Goal: Entertainment & Leisure: Browse casually

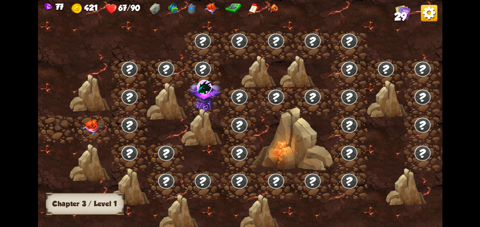
click at [96, 134] on img at bounding box center [92, 128] width 20 height 16
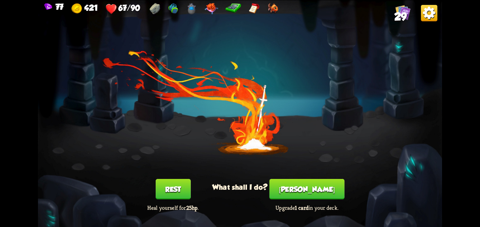
click at [302, 184] on button "Smith" at bounding box center [307, 189] width 75 height 20
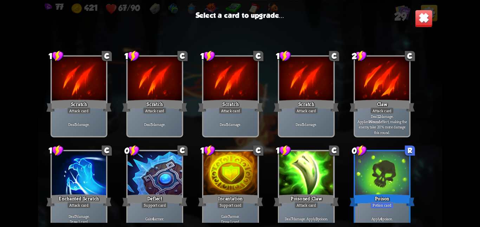
scroll to position [221, 0]
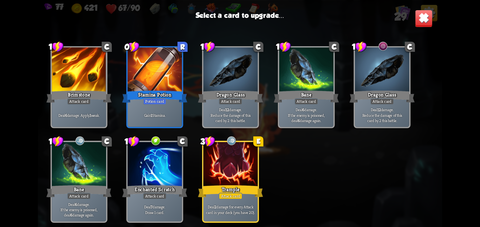
click at [220, 166] on div at bounding box center [231, 165] width 54 height 46
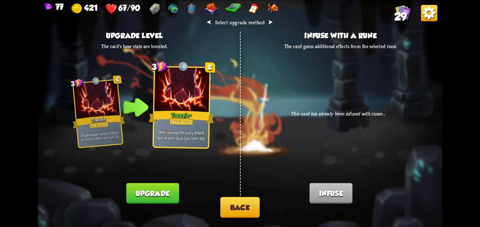
click at [228, 204] on button "Back" at bounding box center [239, 207] width 39 height 21
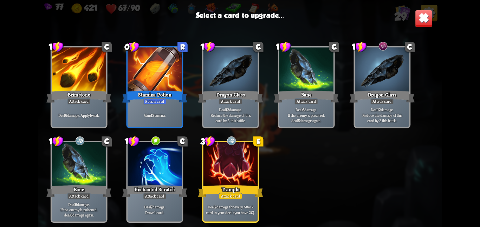
click at [233, 196] on div "Attack card" at bounding box center [231, 196] width 24 height 7
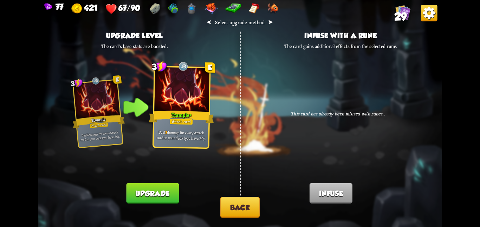
click at [168, 194] on button "Upgrade" at bounding box center [153, 193] width 53 height 20
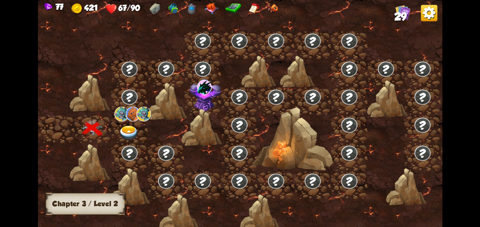
click at [144, 124] on div at bounding box center [129, 129] width 37 height 28
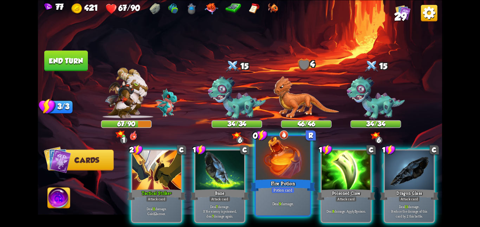
click at [284, 164] on div at bounding box center [283, 159] width 54 height 46
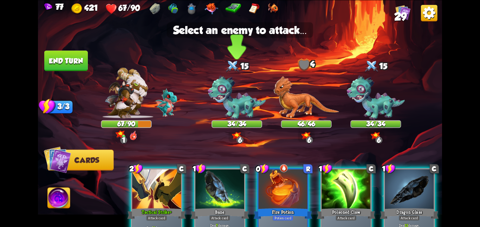
click at [253, 97] on img at bounding box center [237, 97] width 58 height 45
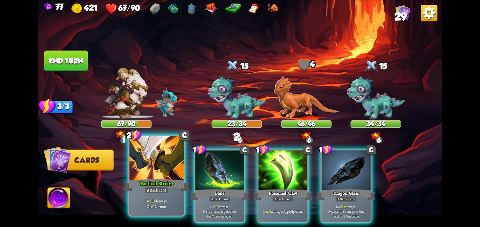
click at [169, 165] on div at bounding box center [156, 159] width 54 height 46
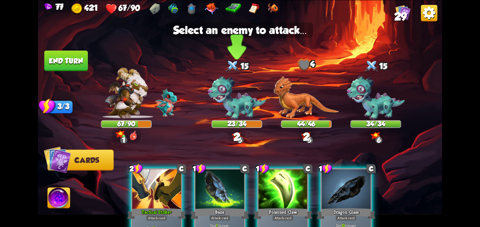
click at [246, 104] on img at bounding box center [237, 97] width 58 height 45
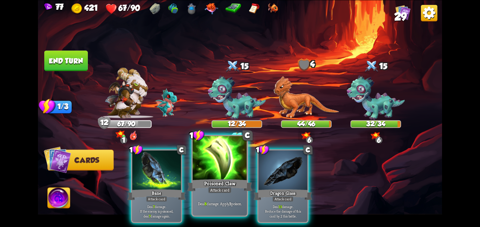
click at [221, 172] on div at bounding box center [220, 159] width 54 height 46
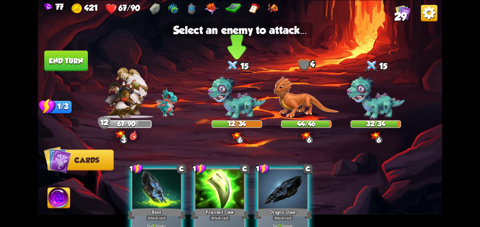
click at [239, 118] on img at bounding box center [237, 97] width 58 height 45
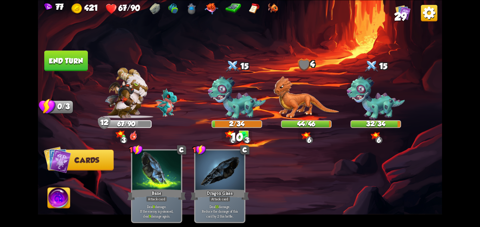
click at [73, 69] on button "End turn" at bounding box center [66, 61] width 44 height 20
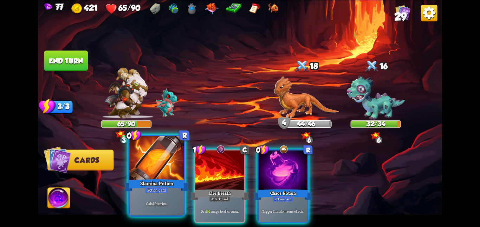
click at [160, 186] on div "Stamina Potion" at bounding box center [156, 185] width 65 height 14
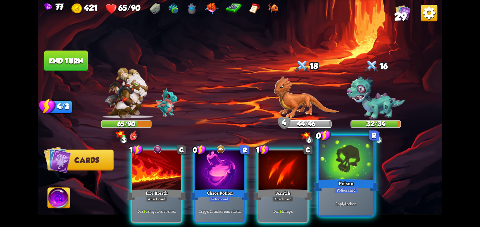
click at [347, 178] on div "Poison" at bounding box center [346, 185] width 65 height 14
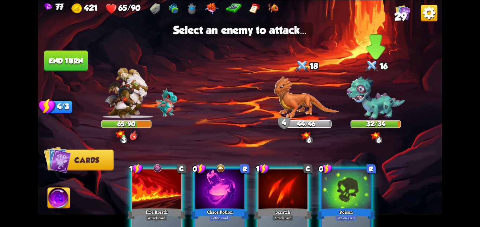
click at [379, 100] on img at bounding box center [376, 97] width 58 height 45
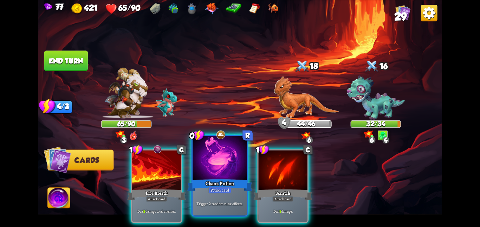
click at [240, 179] on div "Chaos Potion" at bounding box center [219, 185] width 65 height 14
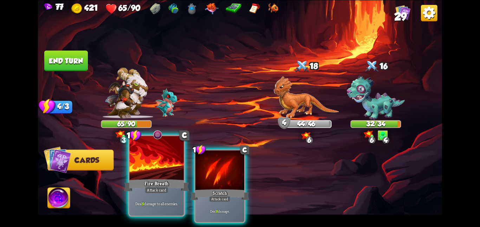
click at [181, 159] on div at bounding box center [156, 159] width 54 height 46
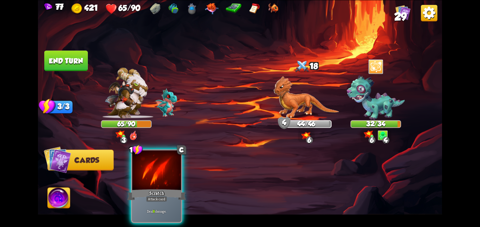
click at [181, 159] on div at bounding box center [156, 170] width 49 height 41
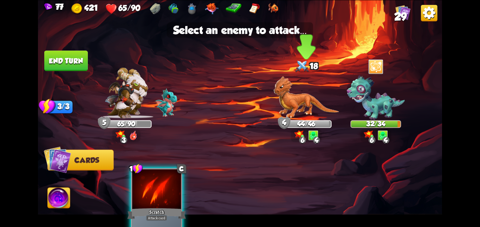
click at [294, 99] on img at bounding box center [306, 97] width 66 height 43
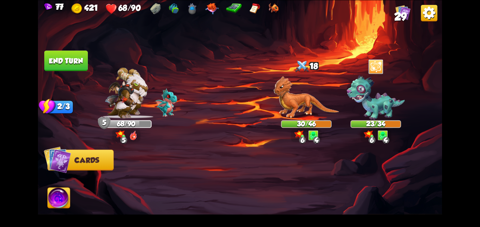
click at [59, 205] on img at bounding box center [59, 199] width 22 height 23
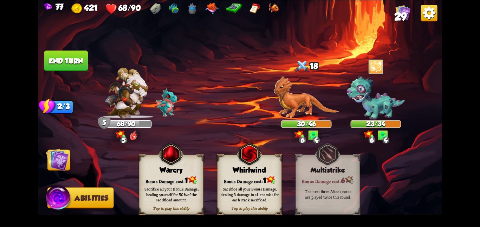
click at [226, 171] on div "Whirlwind" at bounding box center [250, 170] width 64 height 8
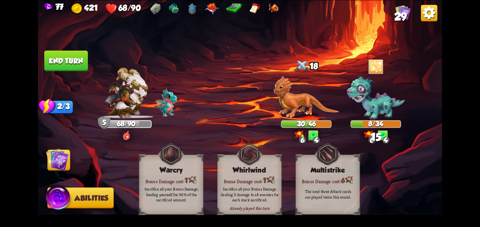
click at [61, 161] on img at bounding box center [57, 159] width 23 height 23
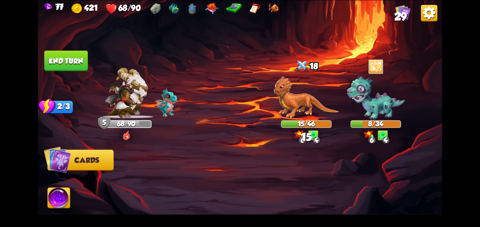
click at [77, 64] on button "End turn" at bounding box center [66, 61] width 44 height 20
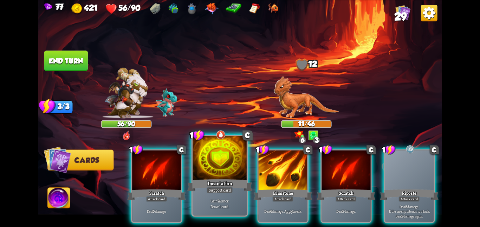
click at [207, 156] on div at bounding box center [220, 159] width 54 height 46
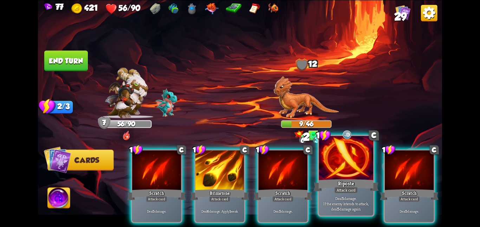
click at [350, 176] on div at bounding box center [346, 159] width 54 height 46
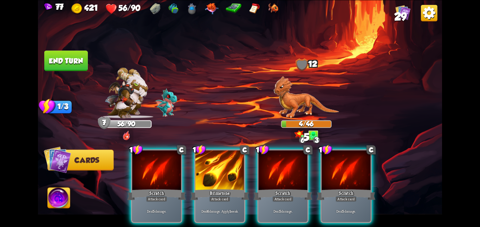
click at [74, 61] on button "End turn" at bounding box center [66, 61] width 44 height 20
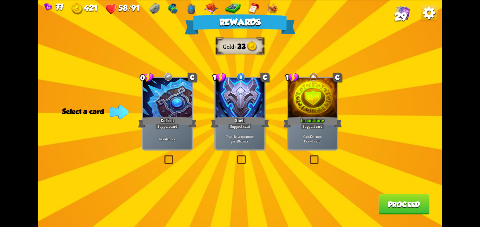
click at [310, 116] on div "Incantation+" at bounding box center [312, 122] width 59 height 13
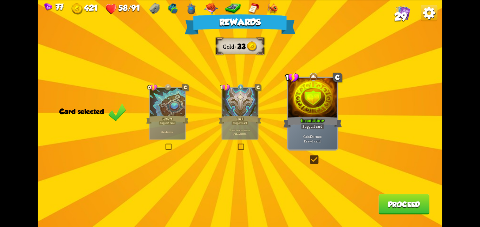
click at [396, 199] on button "Proceed" at bounding box center [404, 204] width 51 height 20
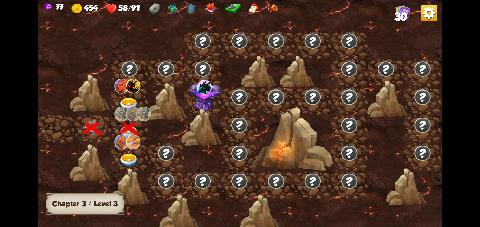
click at [127, 154] on img at bounding box center [129, 161] width 20 height 15
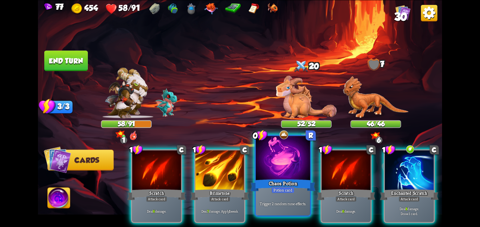
click at [284, 171] on div at bounding box center [283, 159] width 54 height 46
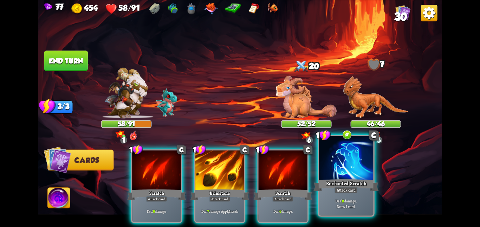
click at [356, 163] on div at bounding box center [346, 159] width 54 height 46
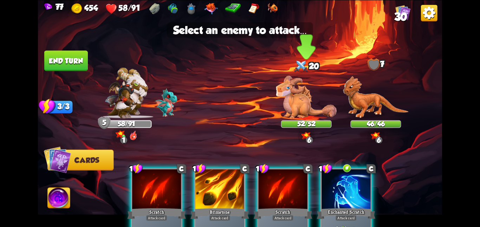
click at [299, 82] on img at bounding box center [306, 97] width 61 height 43
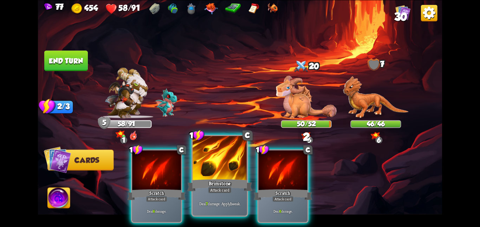
click at [232, 168] on div at bounding box center [220, 159] width 54 height 46
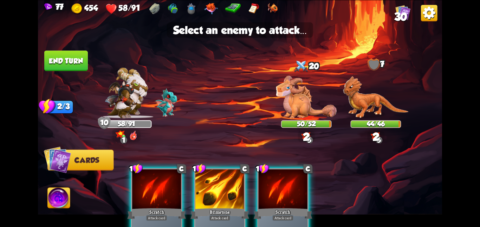
click at [283, 120] on img at bounding box center [240, 113] width 404 height 227
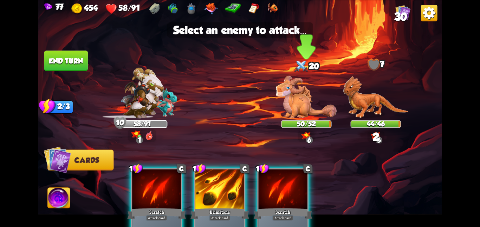
click at [293, 107] on img at bounding box center [306, 97] width 61 height 43
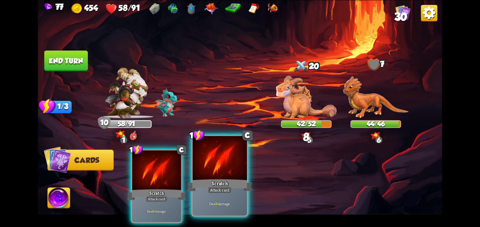
click at [206, 177] on div at bounding box center [220, 159] width 54 height 46
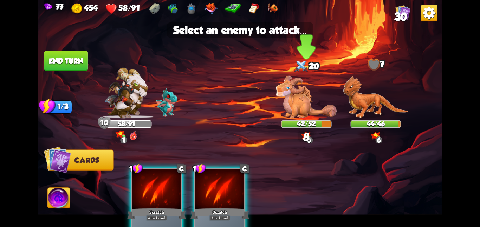
click at [296, 97] on img at bounding box center [306, 97] width 61 height 43
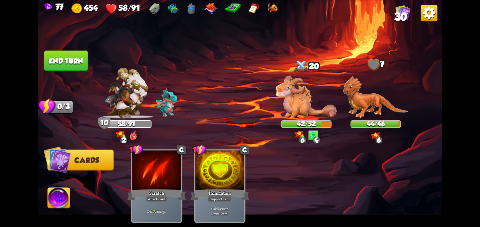
click at [83, 67] on button "End turn" at bounding box center [66, 61] width 44 height 20
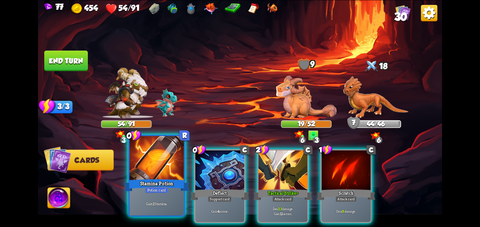
click at [141, 160] on div at bounding box center [156, 159] width 54 height 46
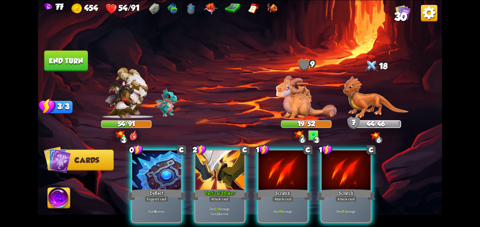
click at [141, 160] on div at bounding box center [156, 170] width 49 height 41
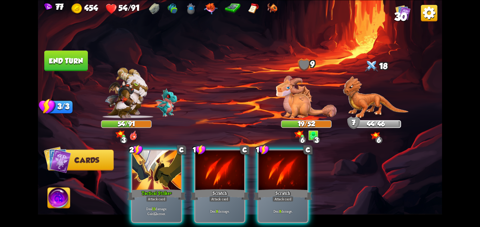
click at [141, 160] on div at bounding box center [156, 170] width 49 height 41
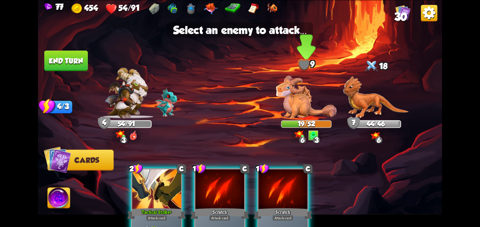
click at [282, 103] on img at bounding box center [306, 97] width 61 height 43
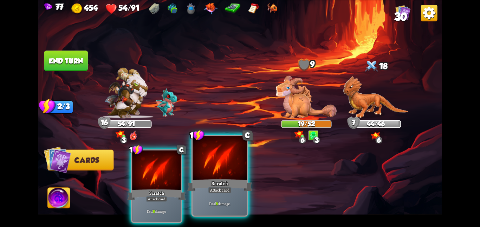
click at [193, 172] on div at bounding box center [220, 159] width 54 height 46
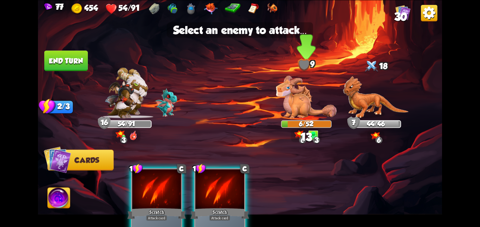
click at [301, 98] on img at bounding box center [306, 97] width 61 height 43
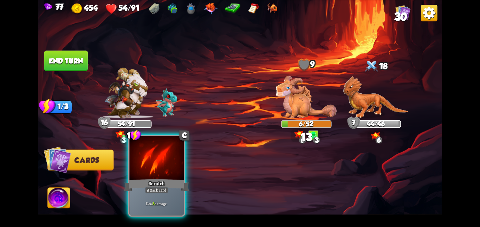
click at [173, 168] on div at bounding box center [156, 159] width 54 height 46
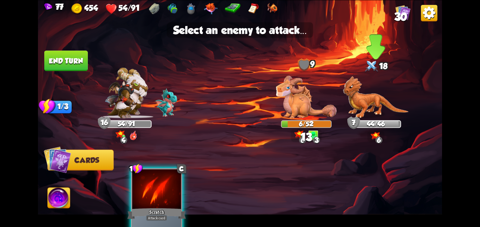
click at [367, 95] on img at bounding box center [376, 97] width 66 height 43
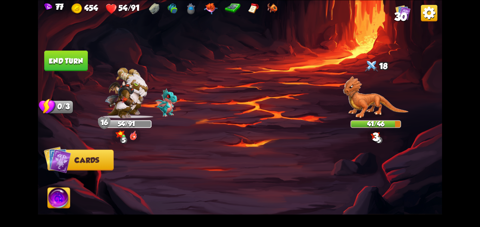
click at [76, 62] on button "End turn" at bounding box center [66, 61] width 44 height 20
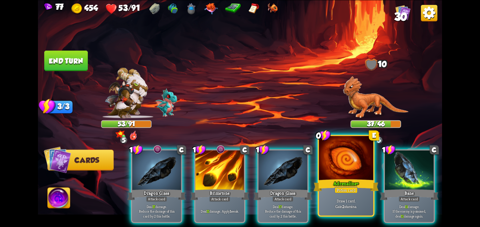
click at [341, 174] on div at bounding box center [346, 159] width 54 height 46
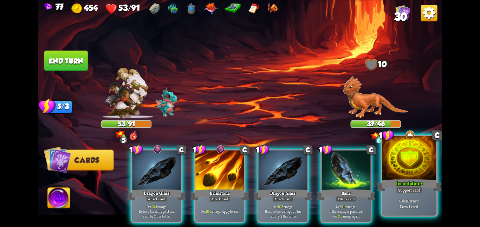
click at [384, 178] on div at bounding box center [409, 159] width 54 height 46
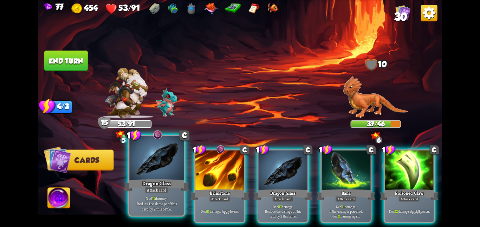
click at [174, 172] on div at bounding box center [156, 159] width 54 height 46
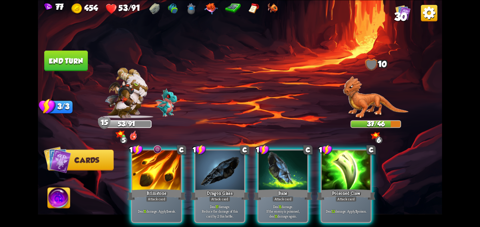
click at [174, 172] on div at bounding box center [156, 170] width 49 height 41
click at [195, 172] on div at bounding box center [219, 170] width 49 height 41
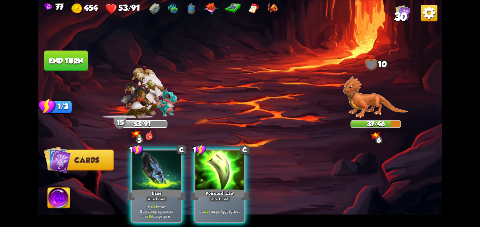
click at [174, 172] on div at bounding box center [156, 170] width 49 height 41
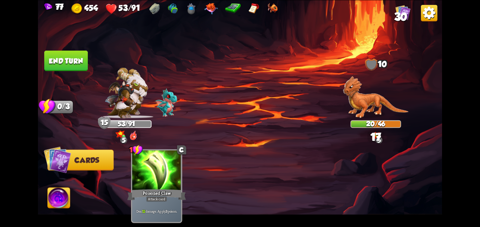
click at [174, 172] on div at bounding box center [156, 170] width 49 height 41
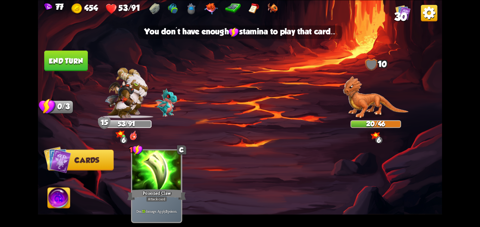
click at [72, 65] on button "End turn" at bounding box center [66, 61] width 44 height 20
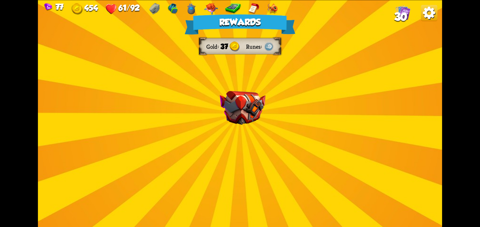
click at [292, 126] on div "Rewards Gold 37 Runes Select a card 1 C Rebound+ Attack card Deal 11 damage. Pu…" at bounding box center [240, 113] width 404 height 227
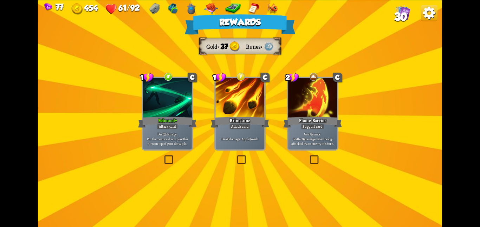
click at [182, 116] on div "Rebound+" at bounding box center [167, 122] width 59 height 13
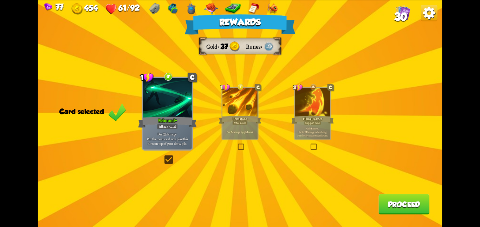
click at [387, 194] on div "Rewards Gold 37 Runes Card selected 1 C Rebound+ Attack card Deal 11 damage. Pu…" at bounding box center [240, 113] width 404 height 227
click at [385, 199] on button "Proceed" at bounding box center [404, 204] width 51 height 20
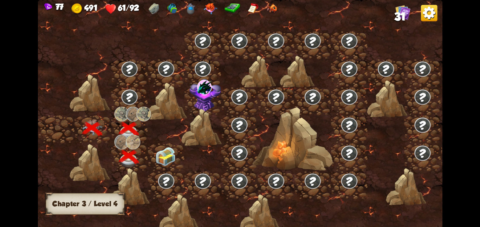
click at [161, 154] on img at bounding box center [165, 156] width 20 height 19
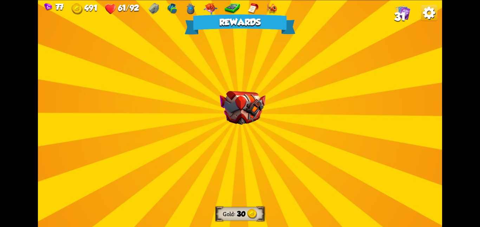
click at [240, 122] on img at bounding box center [243, 108] width 46 height 34
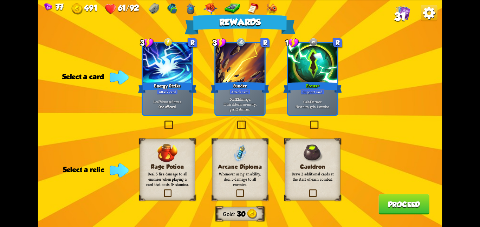
click at [288, 148] on div "Cauldron Draw 2 additional cards at the start of each combat." at bounding box center [313, 170] width 56 height 62
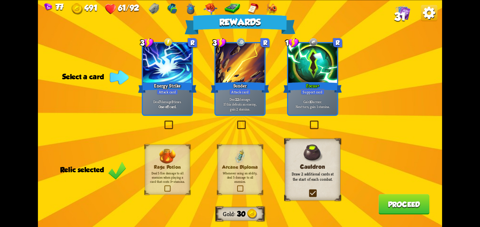
click at [309, 86] on div "Focus+" at bounding box center [312, 87] width 59 height 13
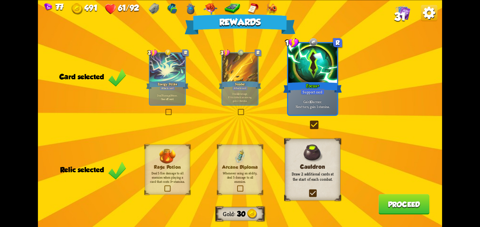
click at [382, 200] on button "Proceed" at bounding box center [404, 204] width 51 height 20
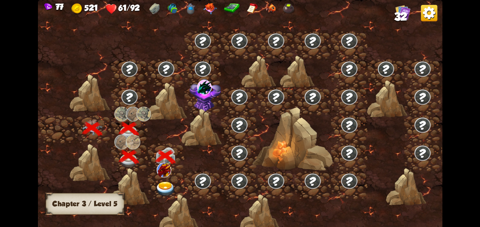
click at [169, 173] on img at bounding box center [164, 170] width 14 height 15
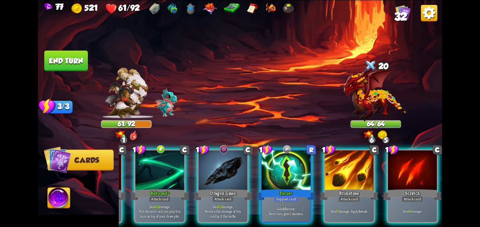
click at [281, 188] on div "Focus+" at bounding box center [286, 194] width 59 height 13
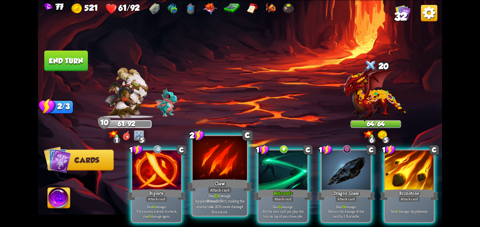
scroll to position [0, 67]
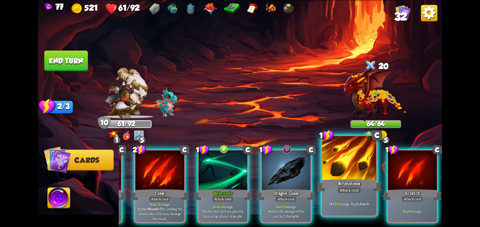
click at [349, 156] on div at bounding box center [349, 159] width 54 height 46
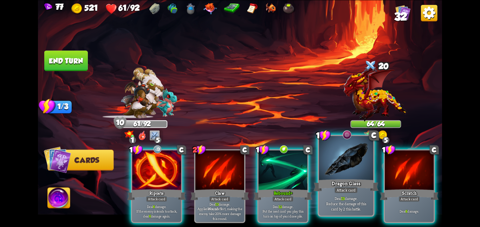
scroll to position [0, 0]
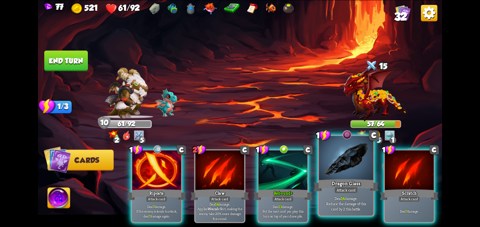
click at [325, 161] on div at bounding box center [346, 159] width 54 height 46
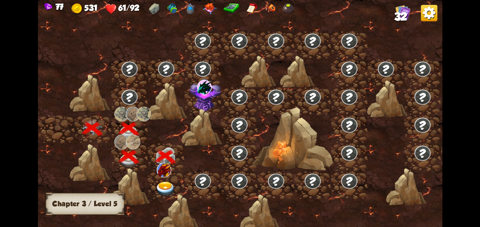
click at [163, 180] on div at bounding box center [166, 185] width 37 height 28
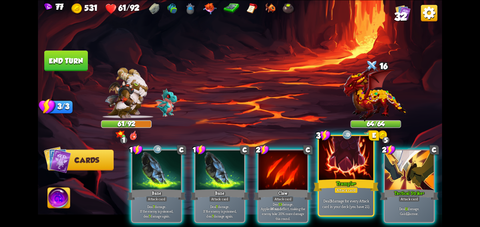
click at [326, 174] on div at bounding box center [346, 159] width 54 height 46
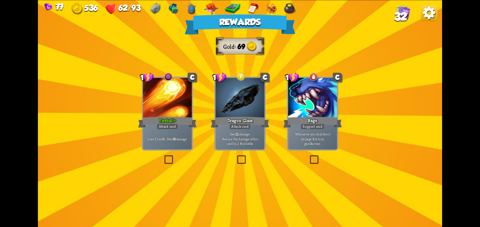
click at [248, 88] on div at bounding box center [239, 98] width 49 height 41
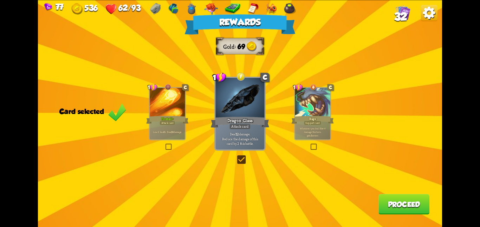
click at [386, 197] on button "Proceed" at bounding box center [404, 204] width 51 height 20
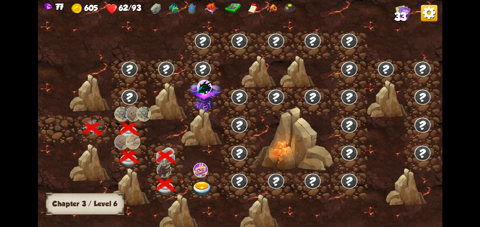
click at [201, 180] on div at bounding box center [203, 185] width 37 height 28
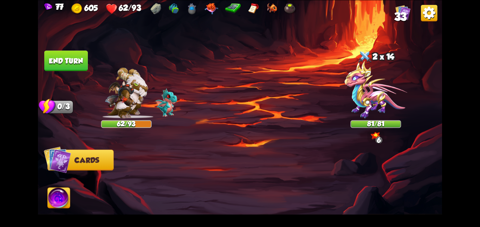
click at [390, 76] on img at bounding box center [375, 90] width 63 height 58
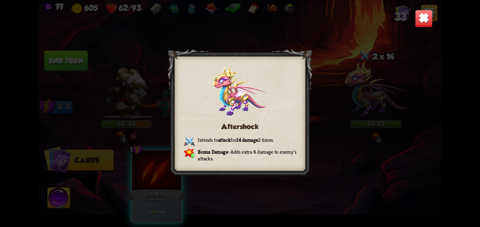
click at [419, 19] on img at bounding box center [424, 18] width 18 height 18
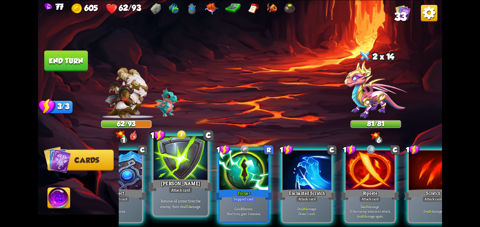
scroll to position [0, 137]
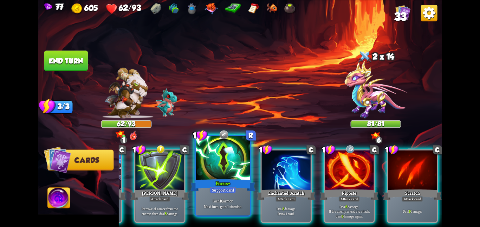
click at [224, 178] on div at bounding box center [223, 159] width 54 height 46
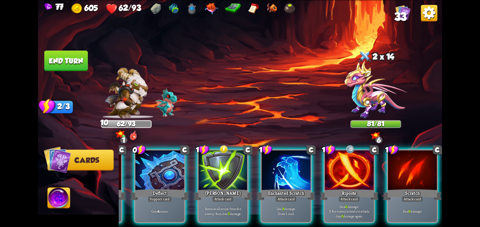
scroll to position [0, 67]
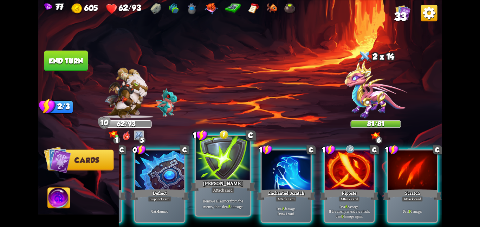
click at [224, 178] on div at bounding box center [223, 159] width 54 height 46
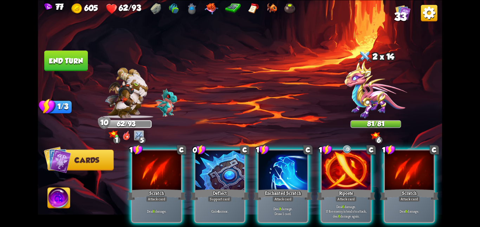
scroll to position [0, 0]
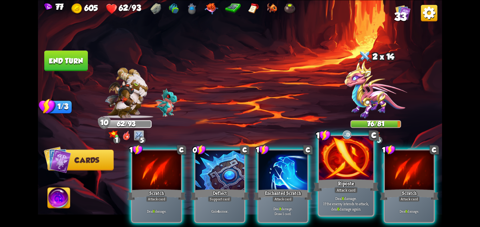
click at [328, 176] on div at bounding box center [346, 159] width 54 height 46
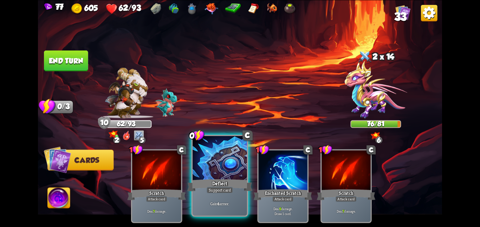
click at [204, 186] on div "Deflect" at bounding box center [219, 185] width 65 height 14
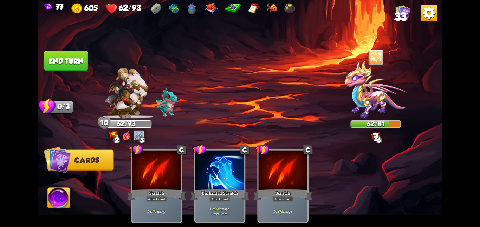
click at [73, 54] on button "End turn" at bounding box center [66, 61] width 44 height 20
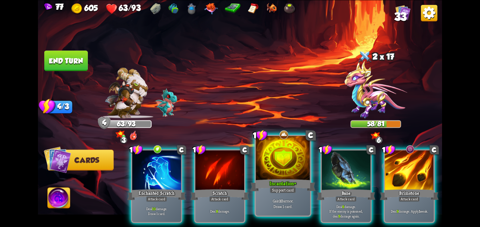
click at [275, 161] on div at bounding box center [283, 159] width 54 height 46
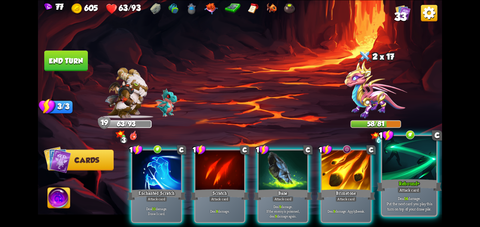
click at [409, 175] on div at bounding box center [409, 159] width 54 height 46
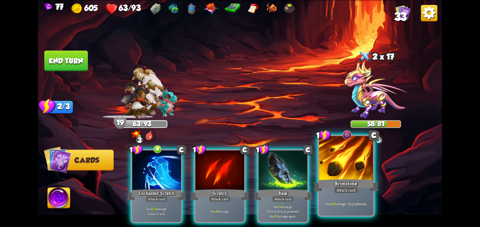
click at [326, 187] on div "Brimstone" at bounding box center [346, 185] width 65 height 14
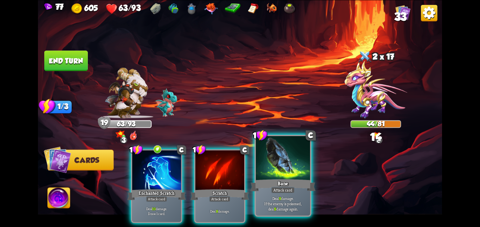
click at [279, 180] on div "Bane" at bounding box center [282, 185] width 65 height 14
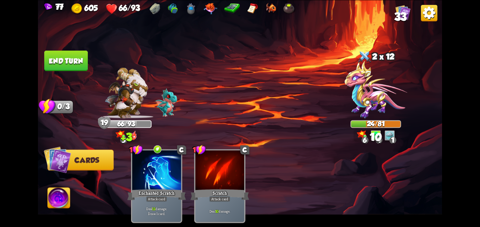
click at [68, 206] on img at bounding box center [59, 199] width 22 height 23
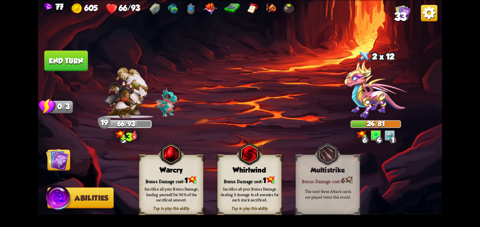
click at [224, 172] on div "Whirlwind" at bounding box center [250, 170] width 64 height 8
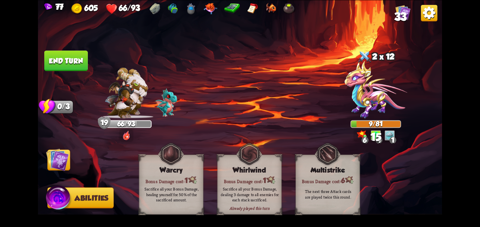
click at [70, 157] on button "Cards" at bounding box center [58, 160] width 23 height 21
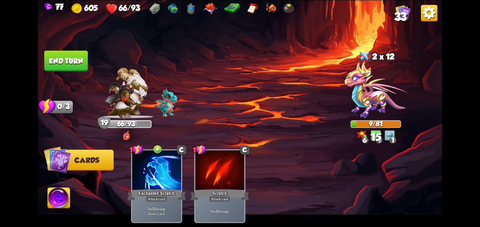
click at [66, 60] on button "End turn" at bounding box center [66, 61] width 44 height 20
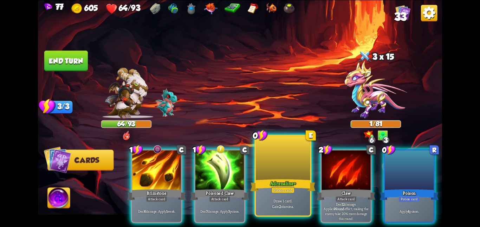
click at [302, 171] on div at bounding box center [283, 159] width 54 height 46
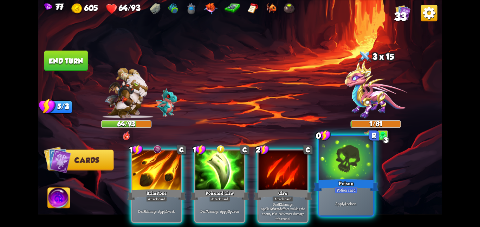
click at [337, 163] on div at bounding box center [346, 159] width 54 height 46
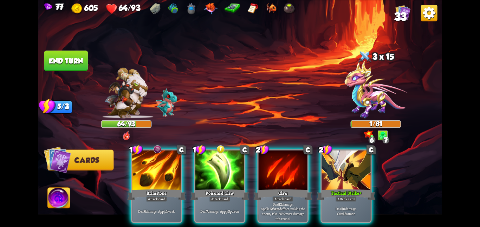
click at [69, 58] on button "End turn" at bounding box center [66, 61] width 44 height 20
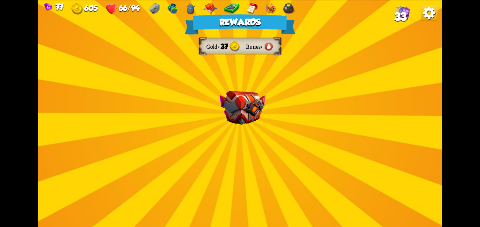
click at [259, 130] on div "Rewards Gold 37 Runes Select a card 1 C Bane Attack card Deal 6 damage. If the …" at bounding box center [240, 113] width 404 height 227
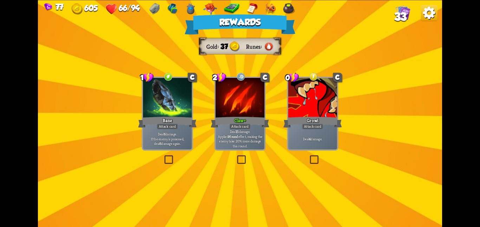
click at [191, 128] on div "Bane" at bounding box center [167, 122] width 59 height 13
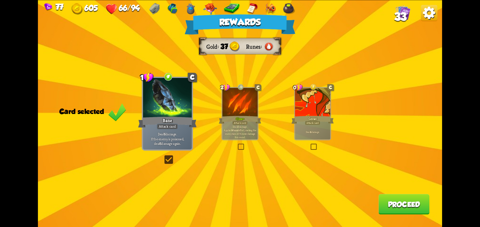
click at [381, 202] on button "Proceed" at bounding box center [404, 204] width 51 height 20
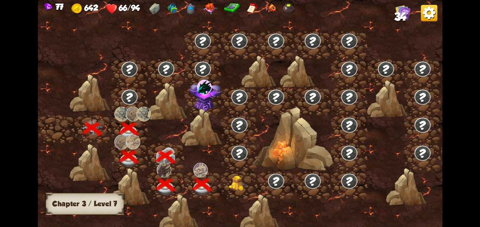
click at [253, 182] on div at bounding box center [239, 185] width 37 height 28
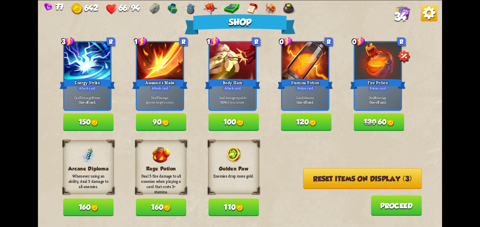
click at [316, 182] on button "Reset items on display (3)" at bounding box center [362, 178] width 119 height 21
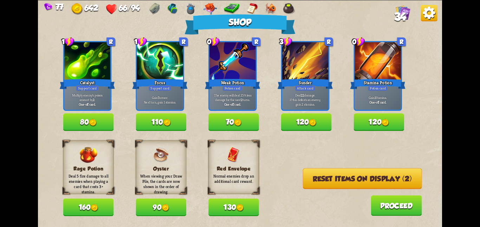
click at [316, 182] on button "Reset items on display (2)" at bounding box center [362, 178] width 119 height 21
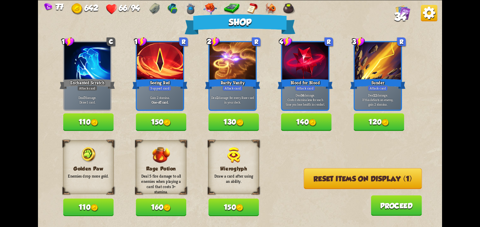
click at [316, 182] on button "Reset items on display (1)" at bounding box center [363, 178] width 118 height 21
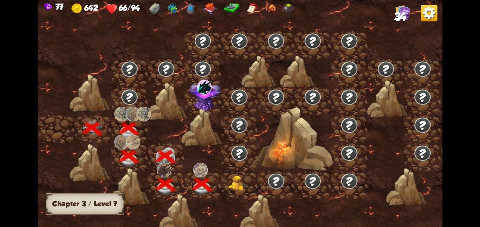
click at [231, 176] on img at bounding box center [239, 183] width 20 height 15
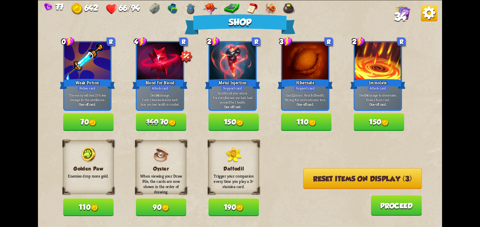
click at [309, 182] on button "Reset items on display (3)" at bounding box center [362, 178] width 119 height 21
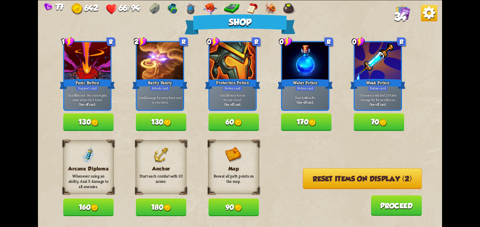
click at [97, 208] on img at bounding box center [95, 208] width 8 height 8
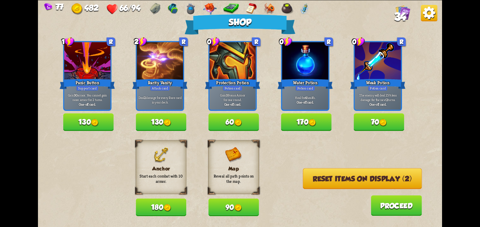
click at [304, 175] on button "Reset items on display (2)" at bounding box center [362, 178] width 119 height 21
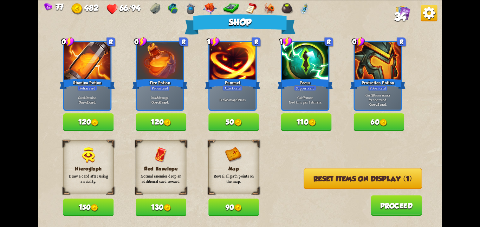
click at [304, 175] on button "Reset items on display (1)" at bounding box center [363, 178] width 118 height 21
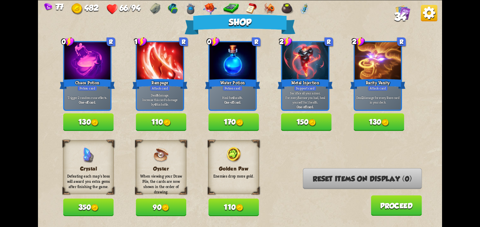
click at [231, 119] on button "170" at bounding box center [233, 123] width 51 height 18
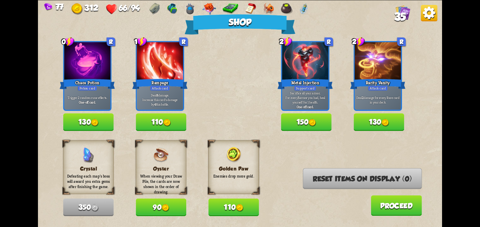
click at [224, 208] on button "110" at bounding box center [233, 208] width 51 height 18
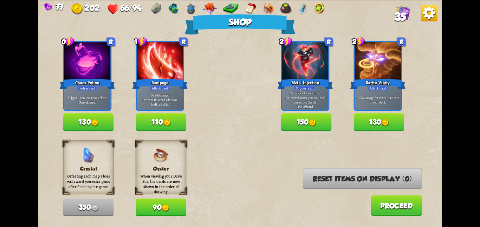
click at [395, 202] on button "Proceed" at bounding box center [396, 205] width 51 height 20
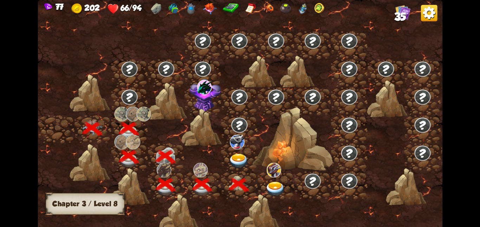
click at [242, 152] on div at bounding box center [239, 157] width 37 height 28
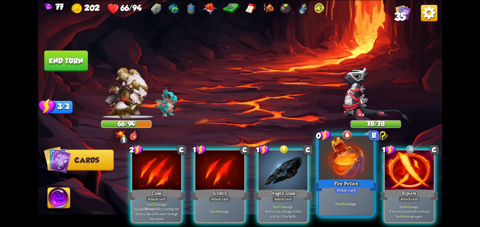
click at [373, 181] on div "Fire Potion" at bounding box center [346, 185] width 65 height 14
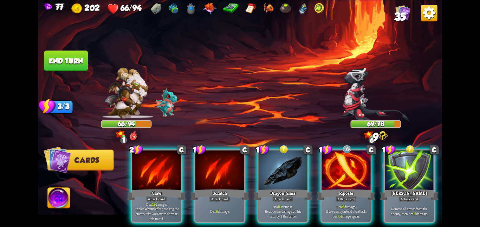
scroll to position [0, 67]
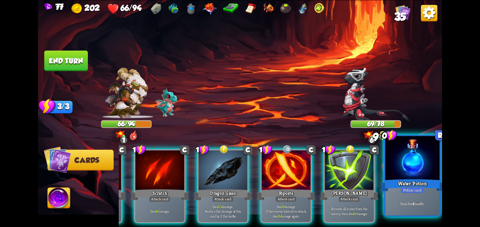
click at [407, 167] on div at bounding box center [412, 159] width 54 height 46
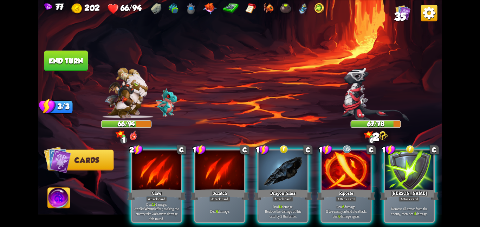
scroll to position [0, 0]
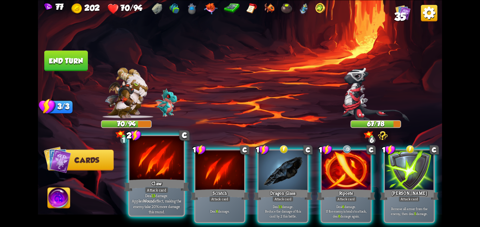
click at [174, 162] on div at bounding box center [156, 159] width 54 height 46
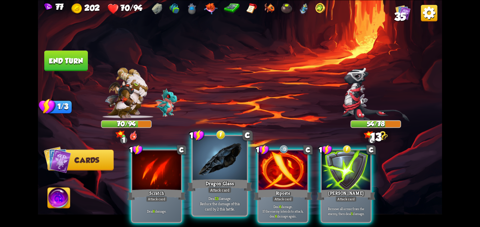
click at [211, 164] on div at bounding box center [220, 159] width 54 height 46
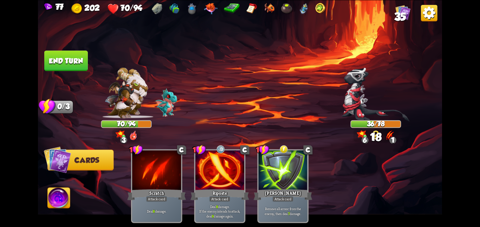
click at [64, 52] on button "End turn" at bounding box center [66, 61] width 44 height 20
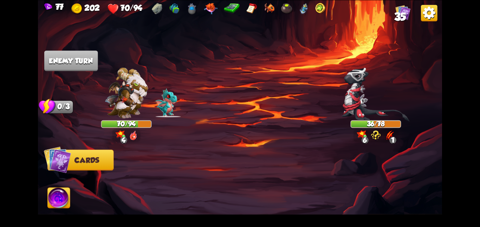
click at [355, 108] on img at bounding box center [376, 94] width 68 height 54
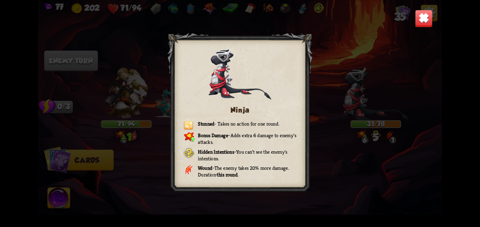
click at [426, 15] on img at bounding box center [424, 18] width 18 height 18
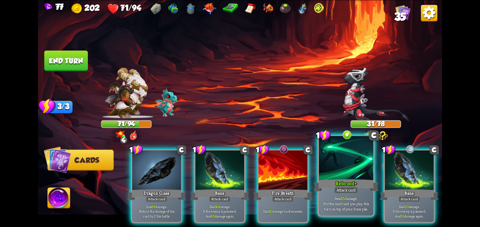
click at [348, 173] on div at bounding box center [346, 159] width 54 height 46
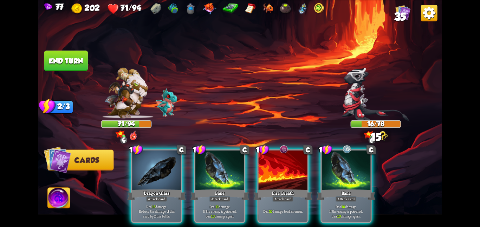
click at [348, 173] on div at bounding box center [346, 170] width 49 height 41
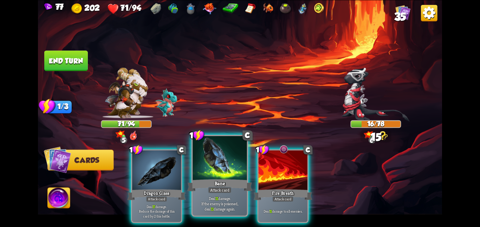
click at [215, 175] on div at bounding box center [220, 159] width 54 height 46
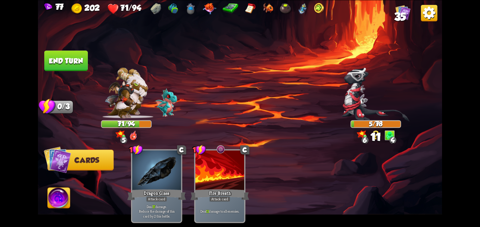
click at [73, 64] on button "End turn" at bounding box center [66, 60] width 45 height 21
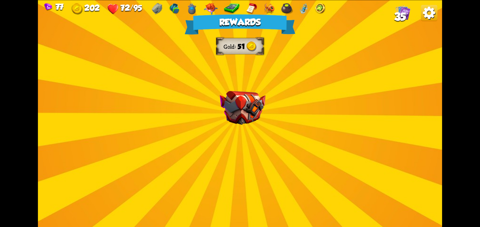
click at [240, 89] on div "Rewards Gold 51 Select a card 1 C Fire Breath+ Attack card Deal 8 damage to all…" at bounding box center [240, 113] width 404 height 227
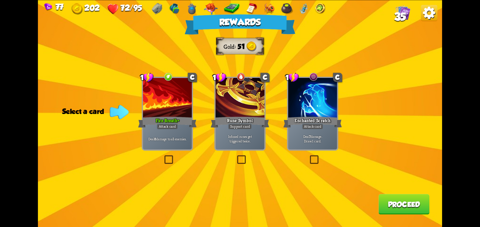
click at [238, 102] on div at bounding box center [239, 98] width 49 height 41
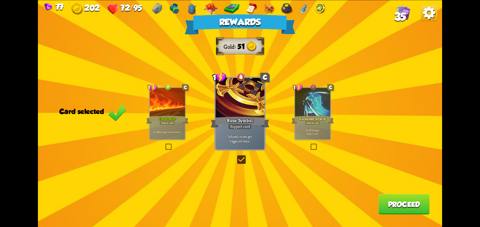
click at [382, 207] on button "Proceed" at bounding box center [404, 204] width 51 height 20
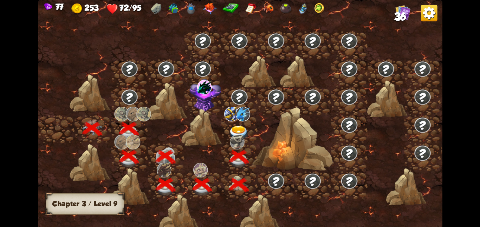
click at [236, 125] on img at bounding box center [239, 132] width 20 height 15
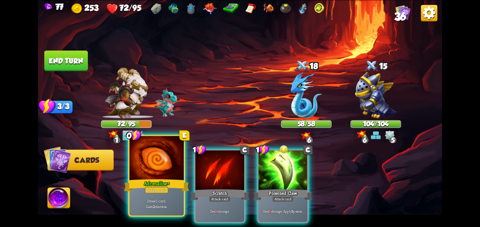
click at [181, 157] on div at bounding box center [156, 159] width 54 height 46
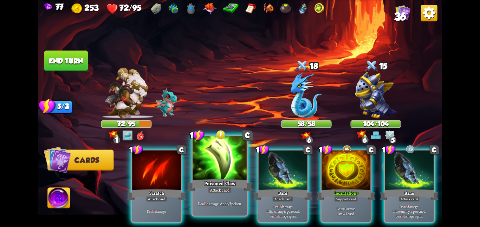
click at [233, 175] on div at bounding box center [220, 159] width 54 height 46
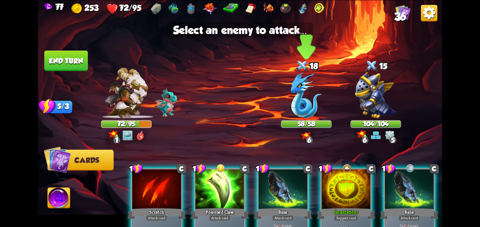
click at [311, 104] on img at bounding box center [306, 95] width 31 height 46
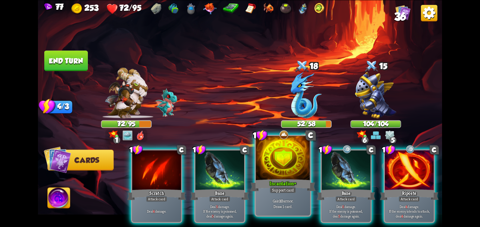
scroll to position [0, 67]
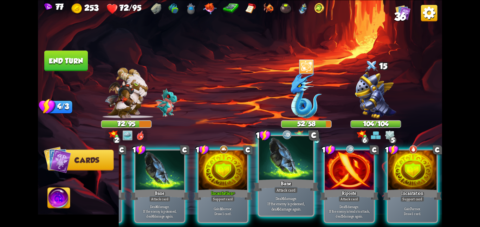
click at [288, 183] on div "Bane" at bounding box center [285, 185] width 65 height 14
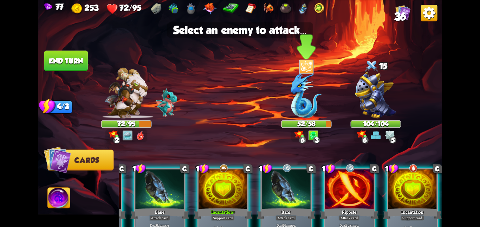
click at [301, 115] on img at bounding box center [306, 95] width 31 height 46
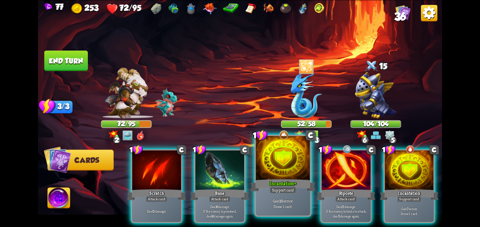
scroll to position [0, 0]
click at [267, 175] on div at bounding box center [283, 159] width 54 height 46
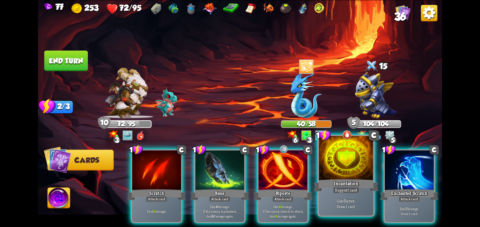
click at [335, 173] on div at bounding box center [346, 159] width 54 height 46
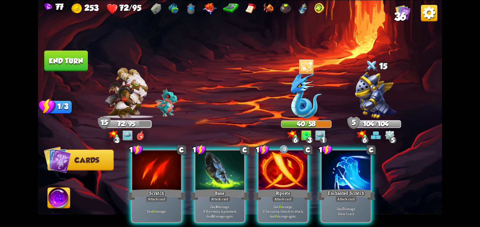
click at [335, 173] on div at bounding box center [346, 170] width 49 height 41
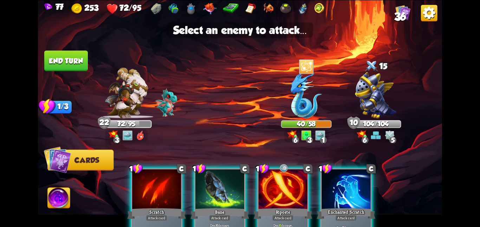
click at [315, 129] on img at bounding box center [240, 113] width 404 height 227
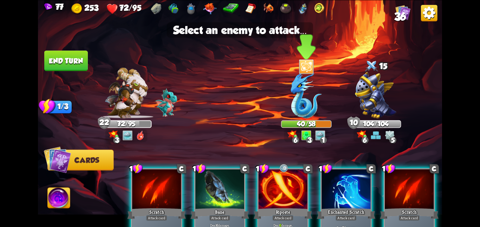
click at [302, 102] on img at bounding box center [306, 95] width 31 height 46
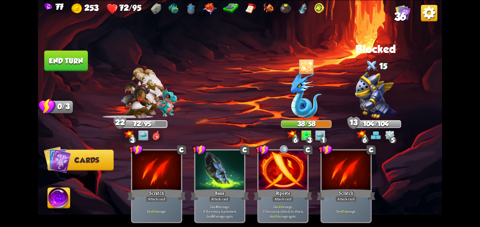
click at [88, 55] on button "End turn" at bounding box center [66, 60] width 45 height 21
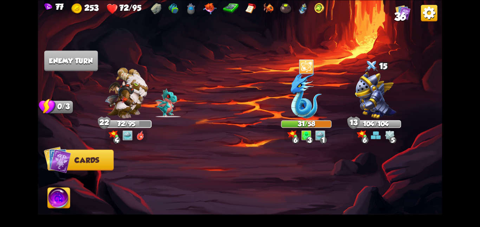
click at [324, 192] on div at bounding box center [280, 176] width 323 height 101
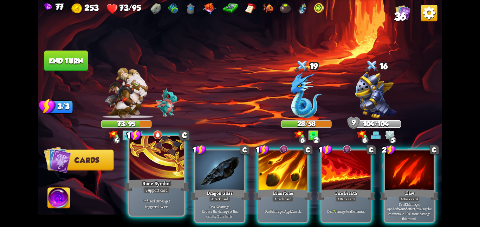
click at [167, 159] on div at bounding box center [156, 159] width 54 height 46
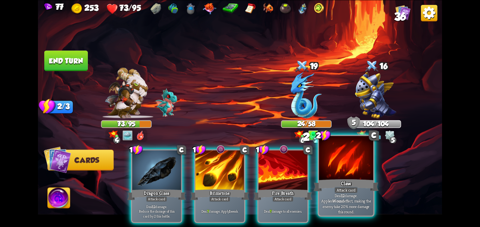
click at [333, 204] on p "Deal 12 damage. Applies Wound effect, making the enemy take 20% more damage thi…" at bounding box center [347, 203] width 52 height 21
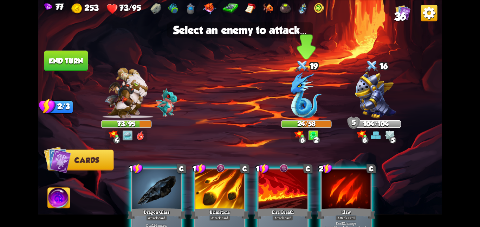
click at [298, 80] on img at bounding box center [306, 95] width 31 height 46
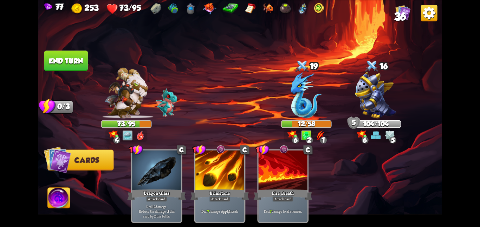
click at [49, 196] on img at bounding box center [59, 199] width 22 height 23
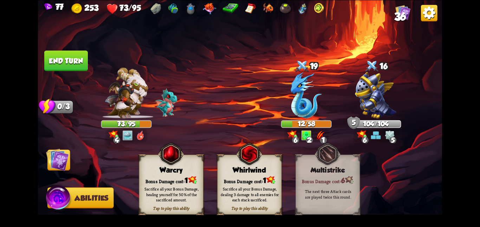
click at [254, 165] on img at bounding box center [249, 154] width 26 height 26
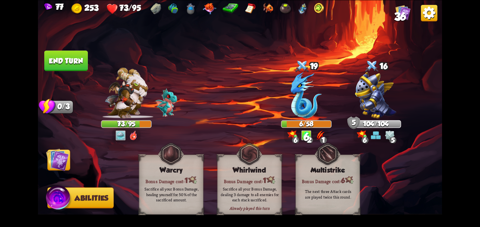
click at [52, 159] on img at bounding box center [57, 159] width 23 height 23
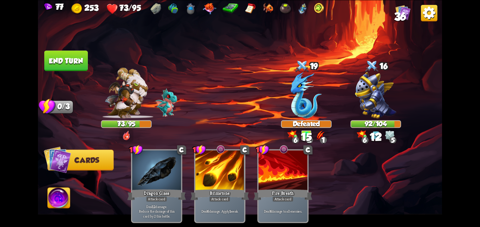
click at [77, 60] on button "End turn" at bounding box center [66, 61] width 44 height 20
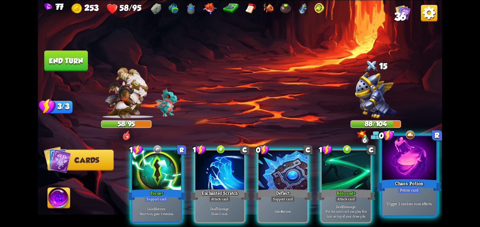
click at [385, 166] on div at bounding box center [409, 159] width 54 height 46
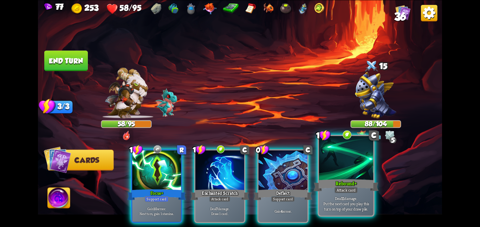
click at [349, 166] on div at bounding box center [346, 159] width 54 height 46
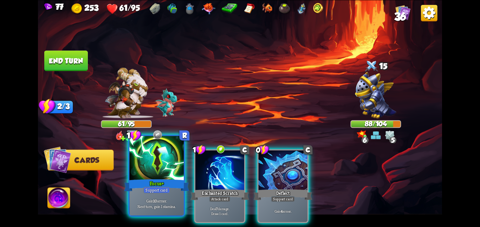
click at [154, 166] on div at bounding box center [156, 159] width 54 height 46
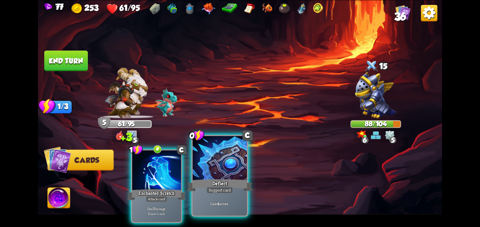
click at [197, 168] on div at bounding box center [220, 159] width 54 height 46
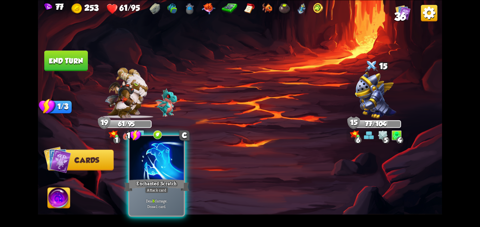
click at [162, 167] on div at bounding box center [156, 159] width 54 height 46
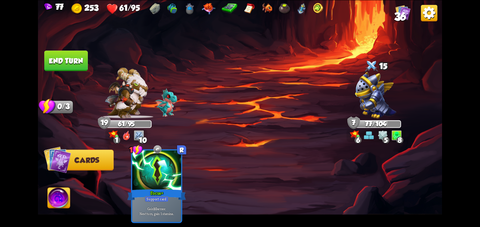
click at [55, 59] on button "End turn" at bounding box center [66, 61] width 44 height 20
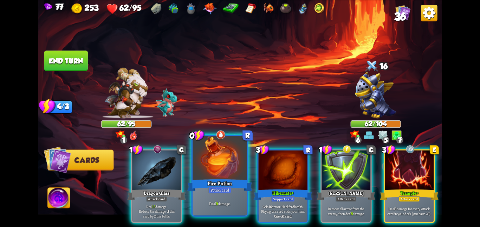
click at [221, 165] on div at bounding box center [220, 159] width 54 height 46
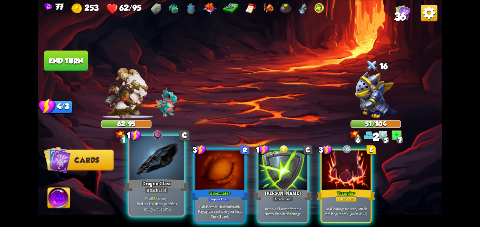
click at [164, 168] on div at bounding box center [156, 159] width 54 height 46
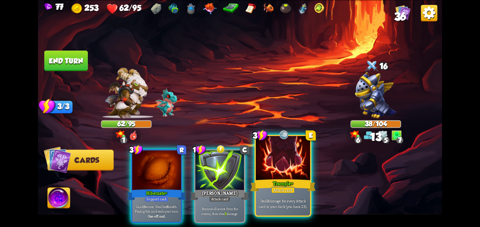
click at [276, 168] on div at bounding box center [283, 159] width 54 height 46
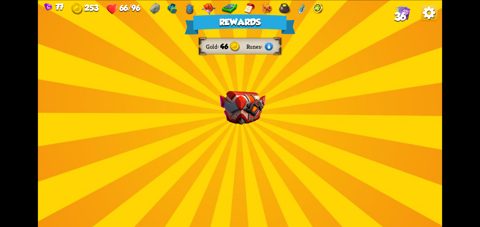
click at [247, 99] on img at bounding box center [243, 108] width 46 height 34
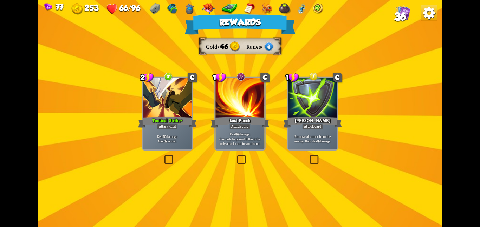
click at [189, 85] on div at bounding box center [167, 98] width 49 height 41
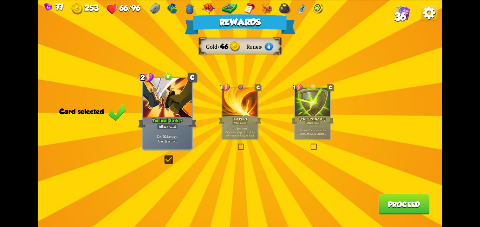
click at [408, 204] on button "Proceed" at bounding box center [404, 204] width 51 height 20
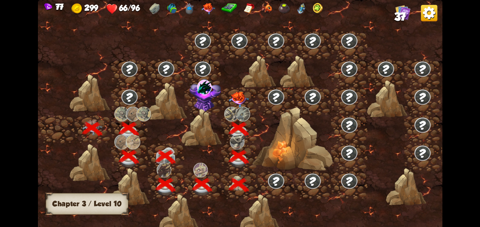
click at [236, 99] on img at bounding box center [239, 99] width 20 height 16
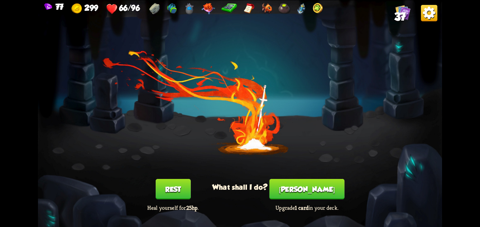
click at [180, 185] on button "Rest" at bounding box center [173, 189] width 35 height 20
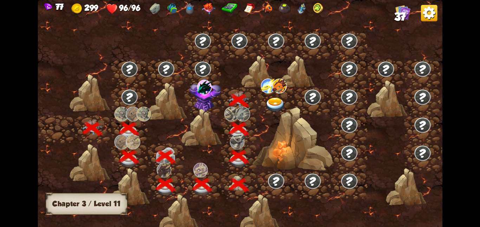
scroll to position [0, 107]
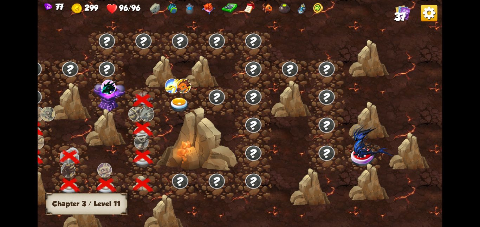
click at [103, 102] on img at bounding box center [109, 94] width 32 height 33
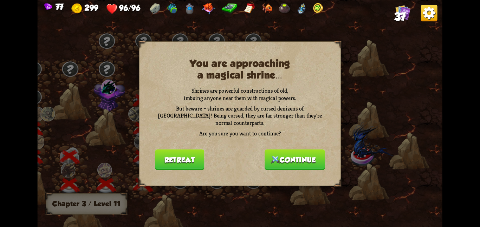
click at [291, 150] on button "Continue" at bounding box center [295, 159] width 60 height 20
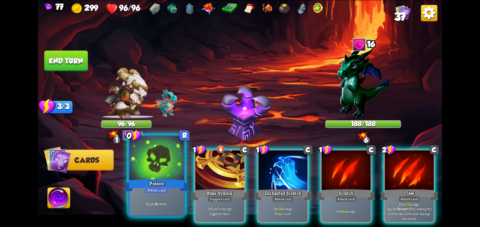
click at [177, 153] on div at bounding box center [156, 159] width 54 height 46
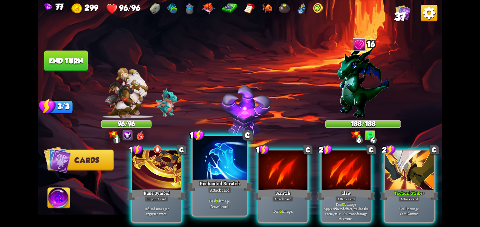
scroll to position [0, 67]
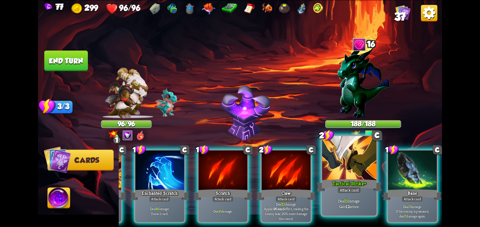
click at [343, 167] on div at bounding box center [349, 159] width 54 height 46
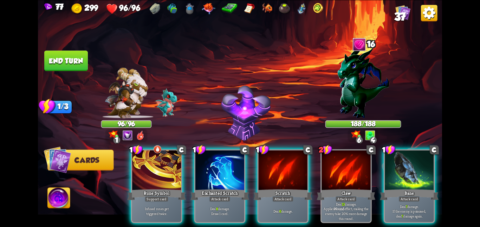
scroll to position [0, 0]
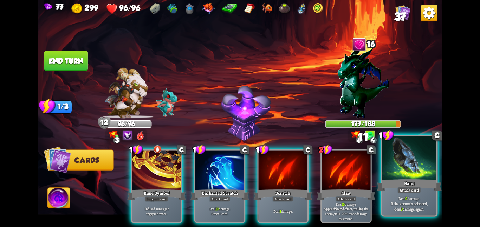
click at [389, 165] on div at bounding box center [409, 159] width 54 height 46
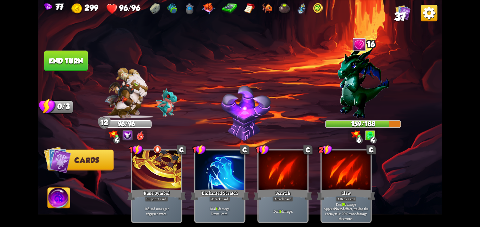
click at [50, 62] on button "End turn" at bounding box center [66, 60] width 44 height 21
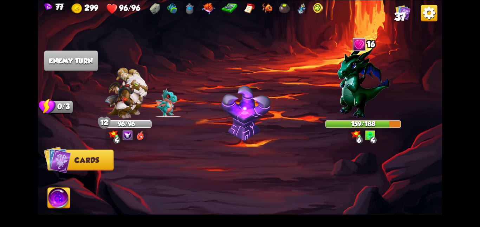
click at [389, 11] on div "77 299 96/96 37" at bounding box center [240, 8] width 404 height 16
click at [399, 10] on img at bounding box center [402, 12] width 15 height 15
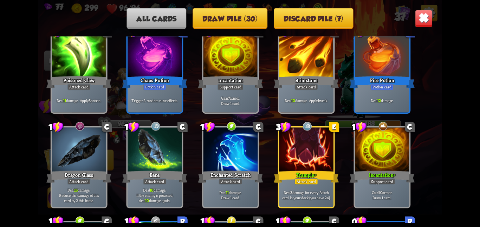
scroll to position [449, 0]
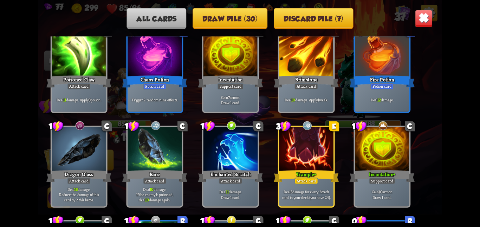
click at [424, 11] on img at bounding box center [424, 18] width 18 height 18
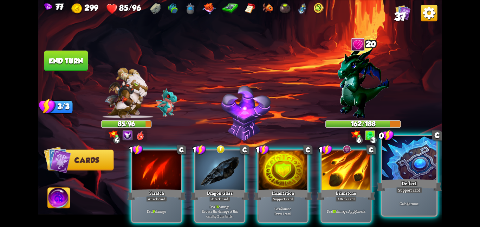
click at [412, 169] on div at bounding box center [409, 159] width 54 height 46
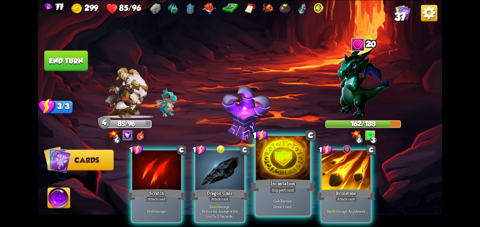
click at [274, 178] on div "Incantation" at bounding box center [282, 185] width 65 height 14
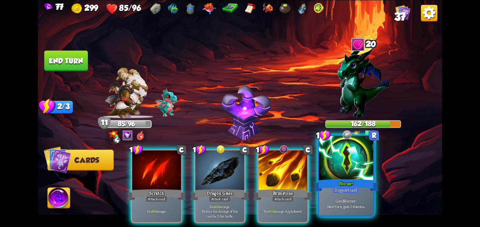
click at [322, 157] on div at bounding box center [346, 159] width 54 height 46
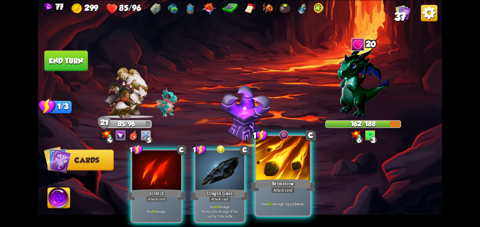
click at [294, 168] on div at bounding box center [283, 159] width 54 height 46
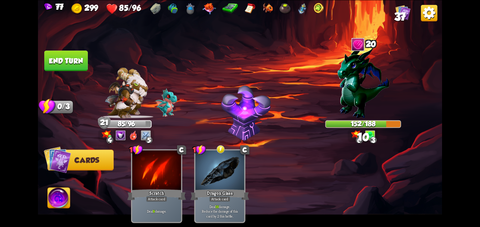
click at [73, 61] on button "End turn" at bounding box center [66, 60] width 45 height 21
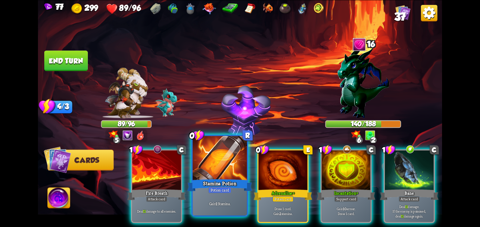
click at [222, 167] on div at bounding box center [220, 159] width 54 height 46
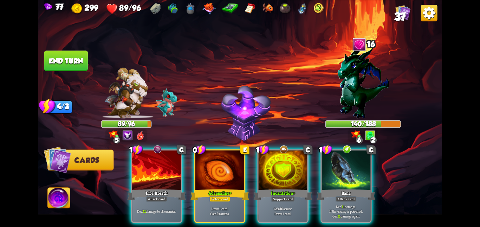
click at [222, 167] on div at bounding box center [219, 170] width 49 height 41
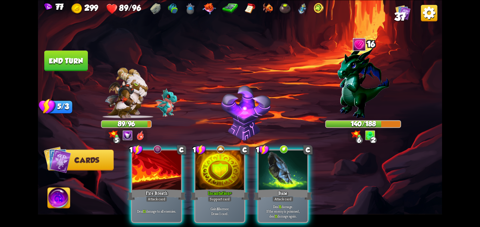
click at [222, 167] on div at bounding box center [219, 170] width 49 height 41
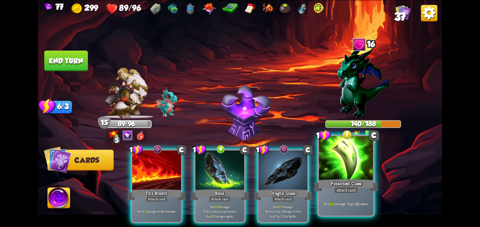
click at [335, 170] on div at bounding box center [346, 159] width 54 height 46
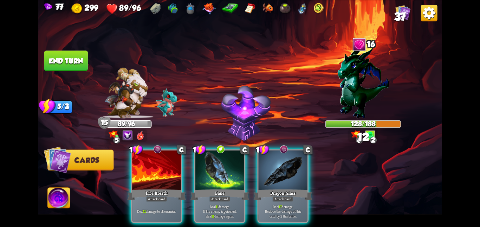
click at [70, 63] on button "End turn" at bounding box center [66, 61] width 44 height 20
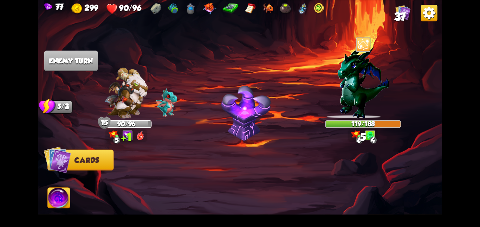
click at [123, 84] on img at bounding box center [126, 92] width 43 height 51
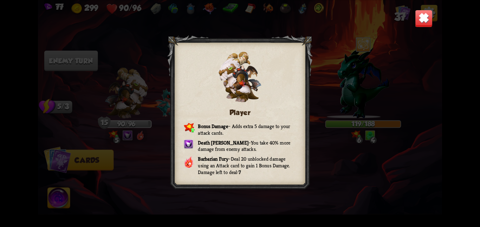
click at [425, 12] on img at bounding box center [424, 18] width 18 height 18
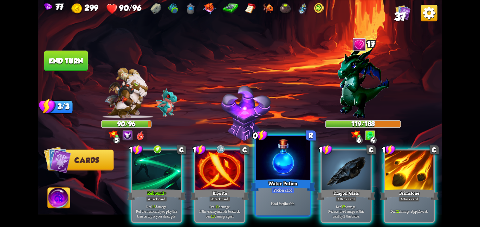
click at [285, 180] on div "Water Potion" at bounding box center [282, 185] width 65 height 14
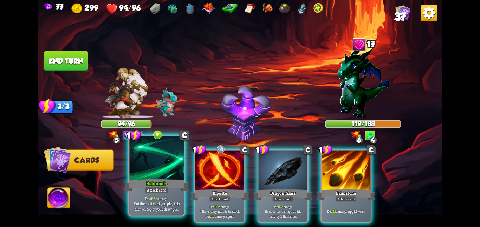
click at [165, 173] on div at bounding box center [156, 159] width 54 height 46
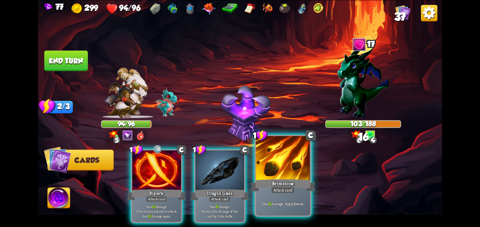
click at [279, 165] on div at bounding box center [283, 159] width 54 height 46
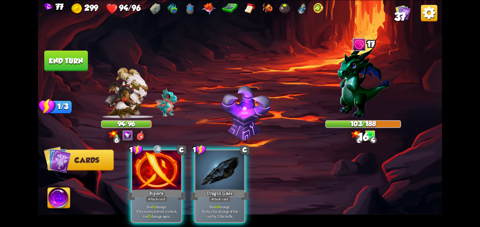
click at [50, 56] on button "End turn" at bounding box center [66, 61] width 44 height 20
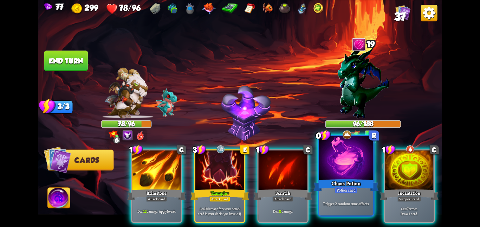
click at [328, 153] on div at bounding box center [346, 159] width 54 height 46
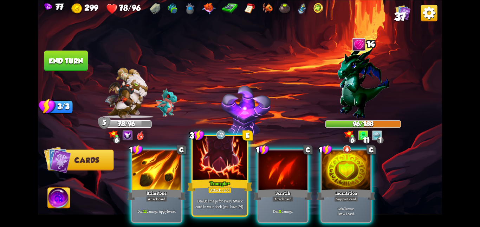
click at [214, 179] on div "Trample+" at bounding box center [219, 185] width 65 height 14
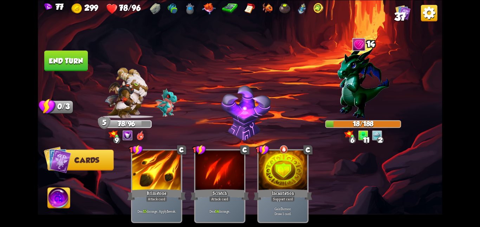
click at [77, 61] on button "End turn" at bounding box center [66, 60] width 45 height 21
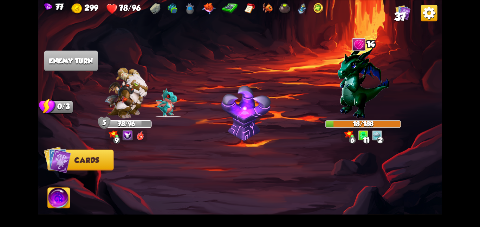
click at [56, 200] on img at bounding box center [59, 199] width 22 height 23
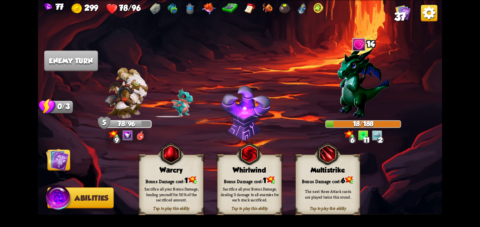
click at [232, 175] on div "Tap to play this ability Whirlwind Bonus Damage cost: 1 Sacrifice all your Bonu…" at bounding box center [249, 185] width 64 height 60
click at [52, 165] on img at bounding box center [57, 159] width 23 height 23
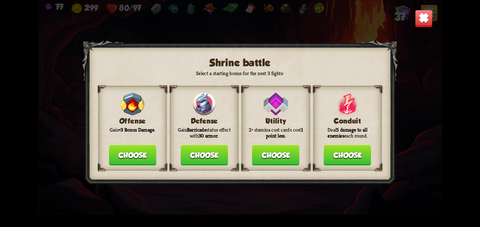
click at [144, 148] on button "Choose" at bounding box center [132, 155] width 47 height 20
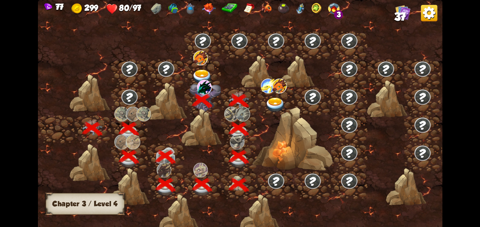
click at [208, 75] on img at bounding box center [202, 76] width 20 height 15
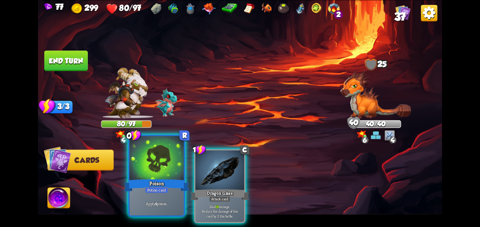
click at [166, 177] on div at bounding box center [156, 159] width 54 height 46
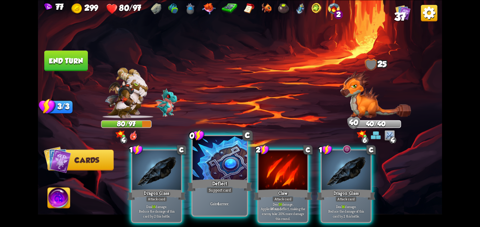
click at [211, 176] on div at bounding box center [220, 159] width 54 height 46
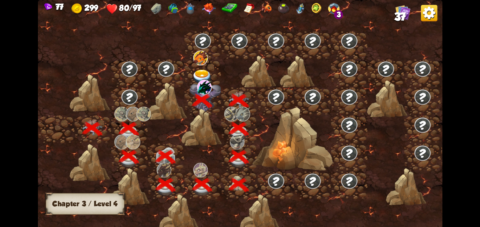
click at [137, 87] on div at bounding box center [129, 101] width 37 height 28
click at [203, 79] on img at bounding box center [204, 86] width 14 height 15
click at [204, 73] on img at bounding box center [202, 76] width 20 height 15
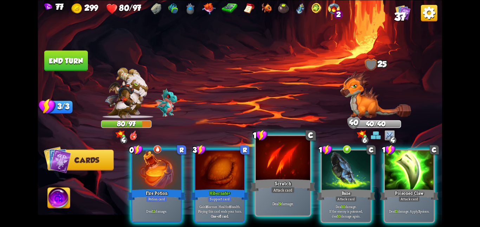
scroll to position [0, 137]
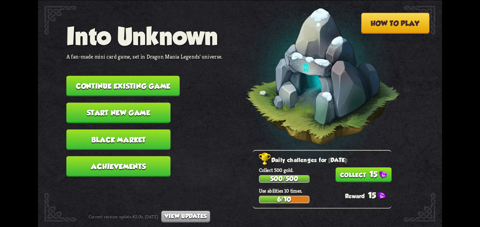
click at [352, 174] on button "15" at bounding box center [364, 175] width 56 height 15
click at [134, 76] on button "Continue existing game" at bounding box center [123, 86] width 114 height 20
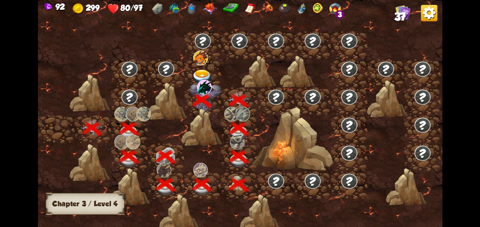
click at [194, 75] on img at bounding box center [202, 76] width 20 height 15
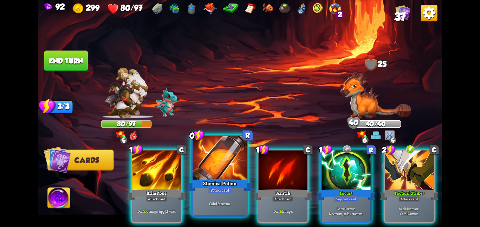
click at [237, 181] on div "Stamina Potion" at bounding box center [219, 185] width 65 height 14
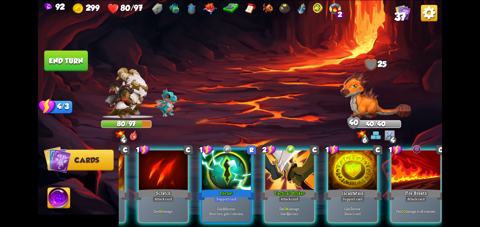
scroll to position [0, 67]
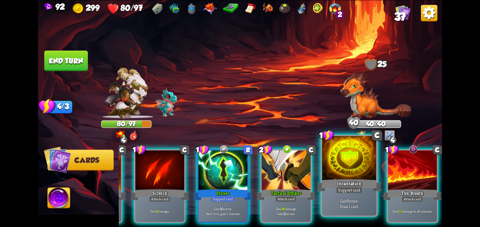
click at [327, 171] on div at bounding box center [349, 159] width 54 height 46
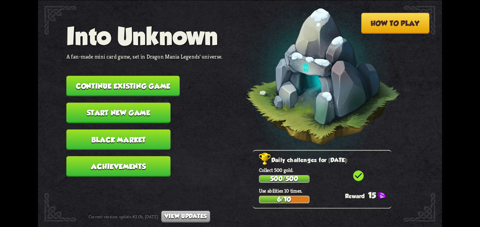
click at [86, 79] on button "Continue existing game" at bounding box center [123, 86] width 114 height 20
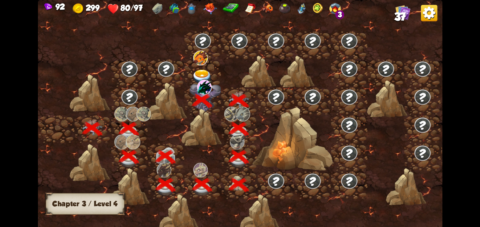
click at [202, 77] on img at bounding box center [202, 76] width 20 height 15
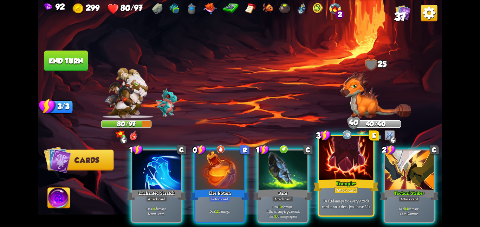
click at [336, 173] on div at bounding box center [346, 159] width 54 height 46
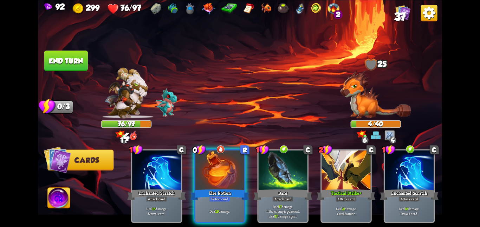
click at [66, 64] on button "End turn" at bounding box center [66, 61] width 44 height 20
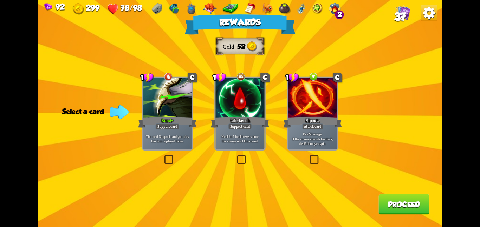
click at [172, 82] on div at bounding box center [168, 77] width 49 height 11
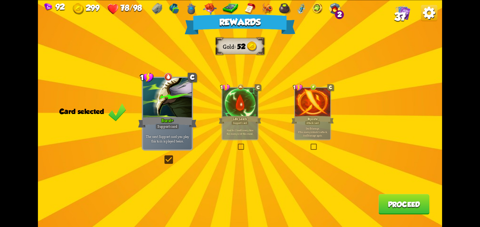
click at [393, 201] on button "Proceed" at bounding box center [404, 204] width 51 height 20
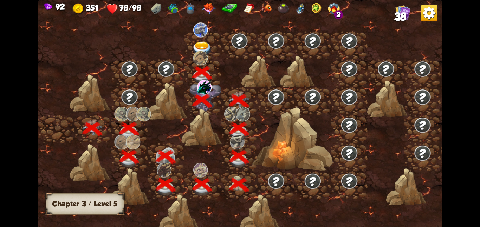
click at [191, 44] on div at bounding box center [203, 45] width 37 height 28
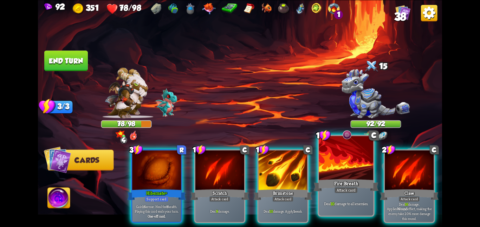
scroll to position [0, 137]
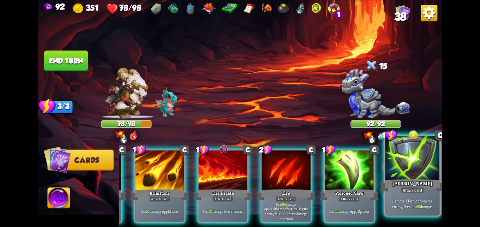
click at [396, 173] on div at bounding box center [412, 159] width 54 height 46
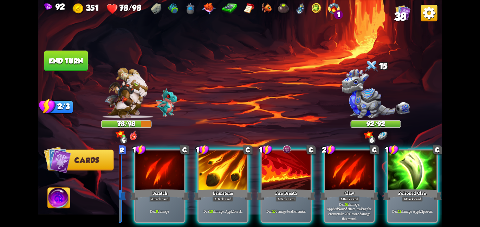
scroll to position [0, 67]
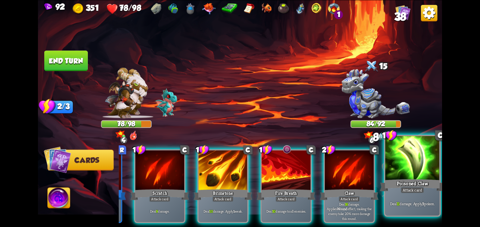
click at [393, 172] on div at bounding box center [412, 159] width 54 height 46
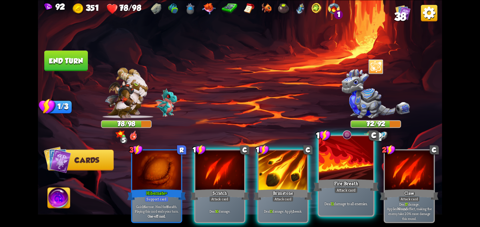
click at [346, 165] on div at bounding box center [346, 159] width 54 height 46
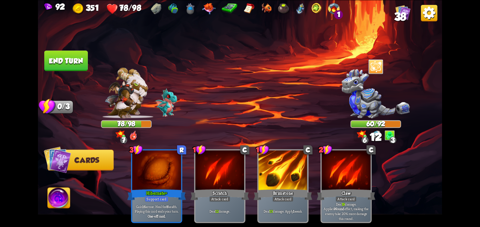
click at [88, 65] on button "End turn" at bounding box center [66, 60] width 45 height 21
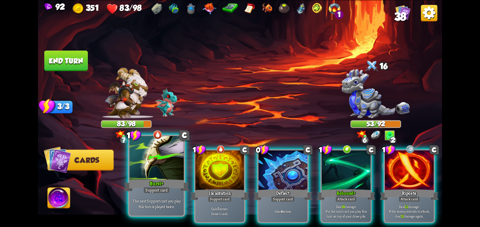
click at [174, 176] on div at bounding box center [156, 159] width 54 height 46
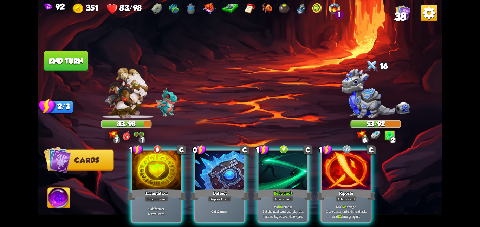
click at [174, 176] on div at bounding box center [156, 170] width 49 height 41
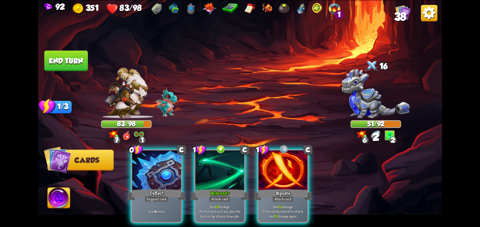
click at [174, 176] on div at bounding box center [156, 170] width 49 height 41
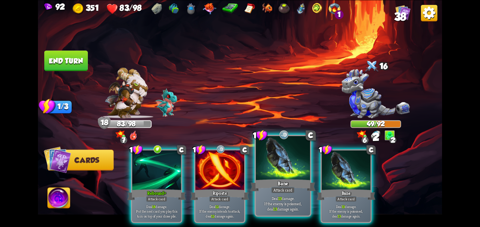
click at [288, 183] on div "Bane" at bounding box center [282, 185] width 65 height 14
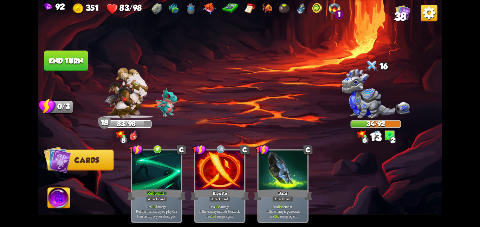
click at [67, 55] on button "End turn" at bounding box center [66, 60] width 44 height 21
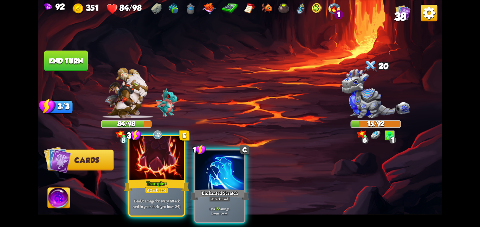
click at [159, 178] on div at bounding box center [156, 159] width 54 height 46
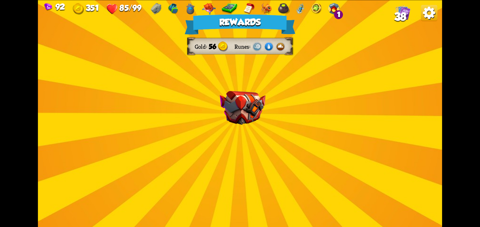
click at [220, 105] on img at bounding box center [243, 108] width 46 height 34
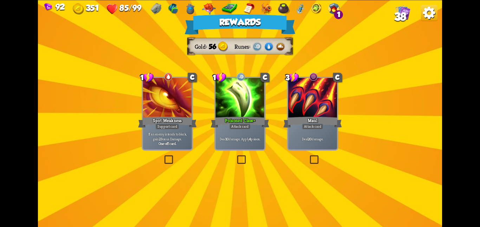
click at [224, 107] on div at bounding box center [239, 98] width 49 height 41
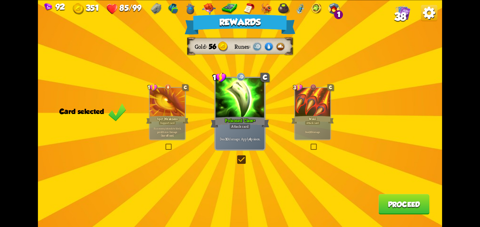
click at [394, 200] on button "Proceed" at bounding box center [404, 204] width 51 height 20
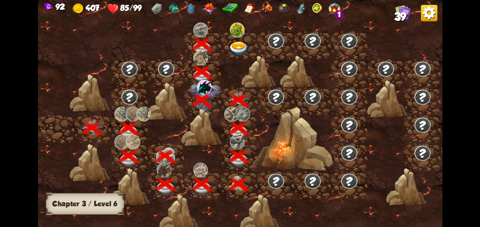
click at [225, 39] on div at bounding box center [239, 45] width 37 height 28
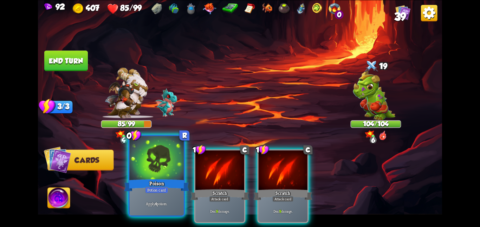
click at [182, 153] on div at bounding box center [156, 159] width 54 height 46
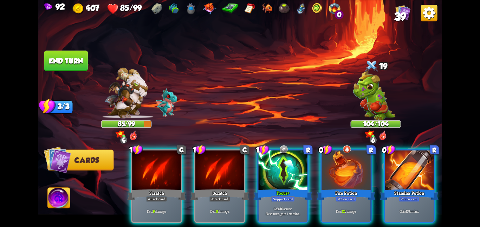
click at [404, 13] on span "39" at bounding box center [400, 17] width 12 height 12
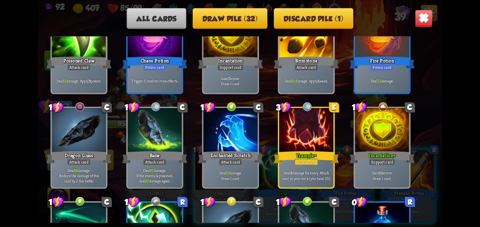
scroll to position [474, 0]
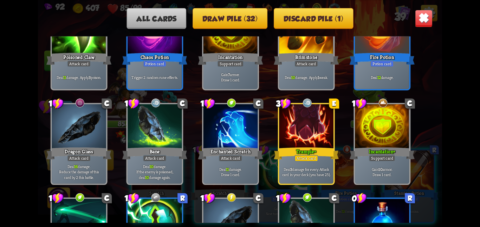
click at [422, 21] on img at bounding box center [424, 18] width 18 height 18
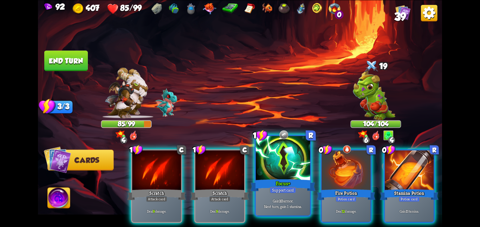
click at [286, 172] on div at bounding box center [283, 159] width 54 height 46
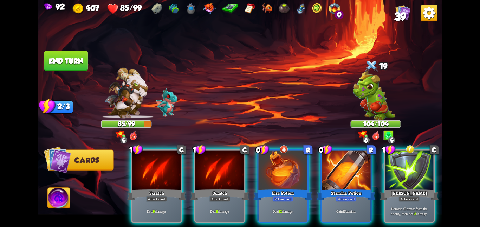
click at [286, 172] on div at bounding box center [283, 170] width 49 height 41
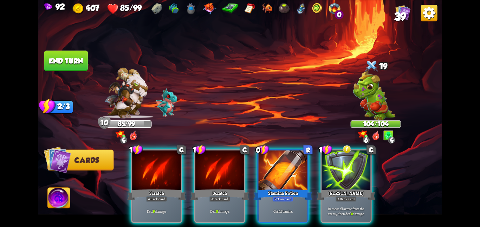
click at [286, 172] on div at bounding box center [283, 170] width 49 height 41
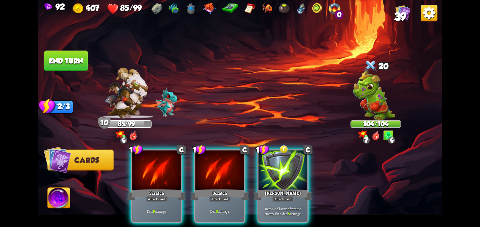
click at [286, 172] on div at bounding box center [283, 170] width 49 height 41
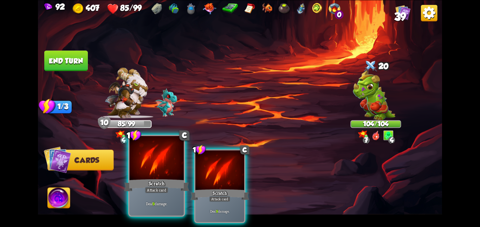
click at [173, 171] on div at bounding box center [156, 159] width 54 height 46
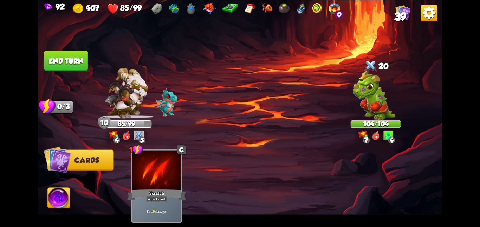
click at [173, 171] on div at bounding box center [156, 170] width 49 height 41
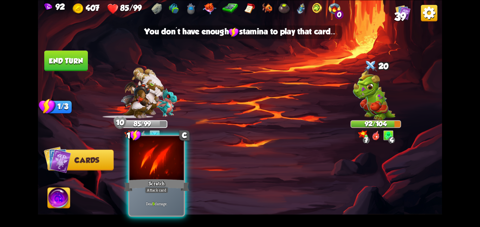
click at [160, 182] on div "Scratch" at bounding box center [156, 185] width 65 height 14
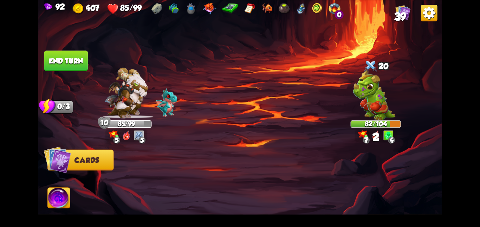
click at [77, 66] on button "End turn" at bounding box center [66, 60] width 44 height 21
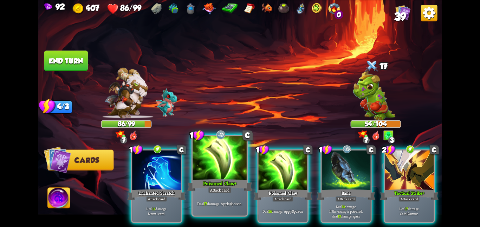
click at [230, 173] on div at bounding box center [220, 159] width 54 height 46
click at [259, 173] on div at bounding box center [283, 170] width 49 height 41
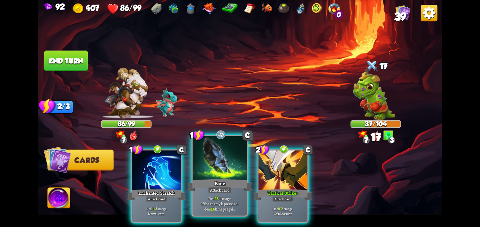
click at [227, 171] on div at bounding box center [220, 159] width 54 height 46
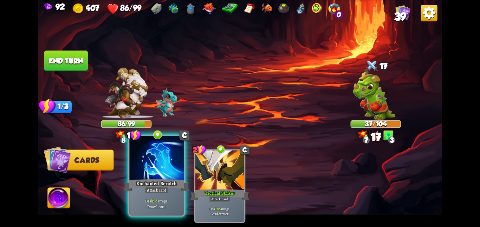
click at [141, 176] on div at bounding box center [156, 159] width 54 height 46
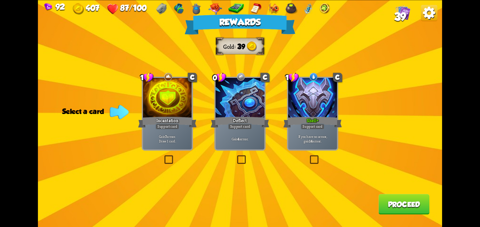
click at [299, 127] on div "Shell+" at bounding box center [312, 122] width 59 height 13
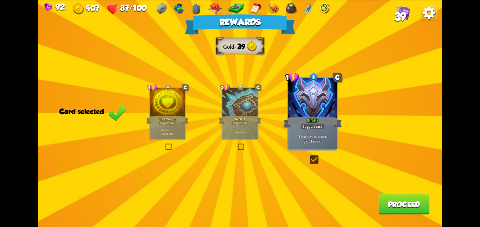
click at [385, 201] on button "Proceed" at bounding box center [404, 204] width 51 height 20
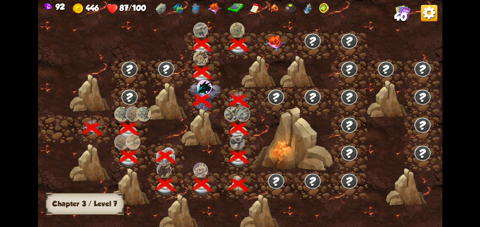
click at [270, 51] on div at bounding box center [276, 45] width 37 height 28
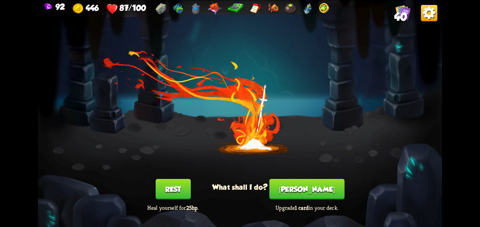
click at [295, 190] on button "[PERSON_NAME]" at bounding box center [307, 189] width 75 height 20
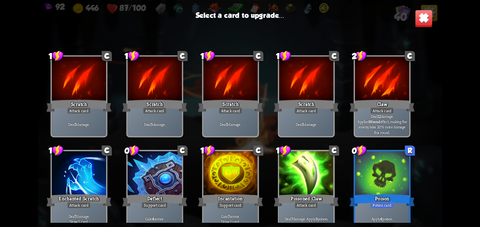
scroll to position [116, 0]
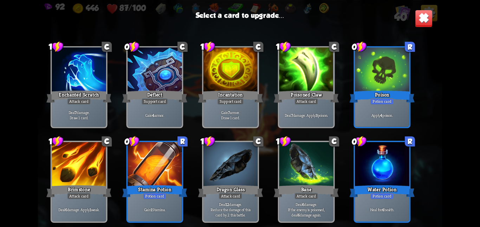
click at [165, 173] on div at bounding box center [155, 165] width 54 height 46
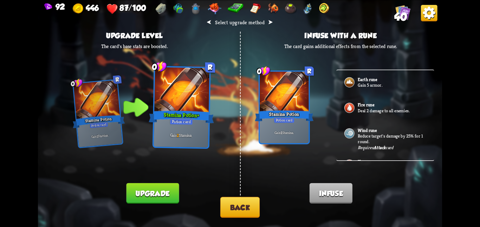
click at [143, 194] on button "Upgrade" at bounding box center [153, 193] width 53 height 20
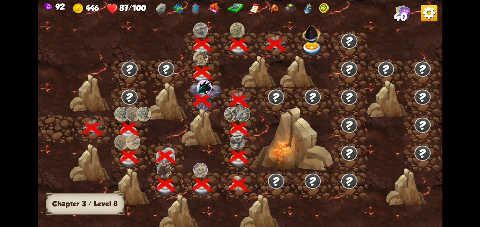
click at [301, 47] on div at bounding box center [313, 45] width 37 height 28
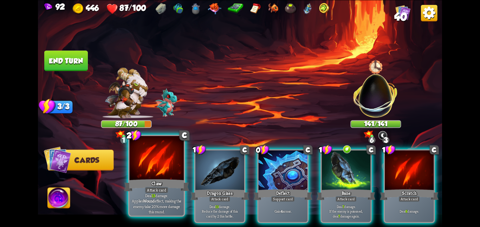
click at [154, 178] on div "Claw" at bounding box center [156, 185] width 65 height 14
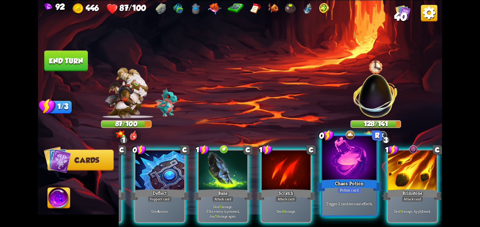
click at [342, 160] on div at bounding box center [349, 159] width 54 height 46
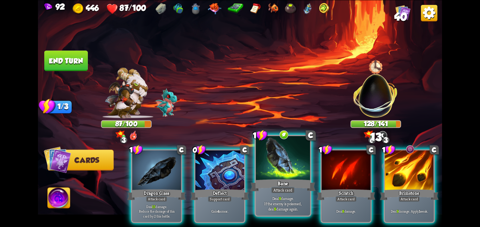
scroll to position [0, 0]
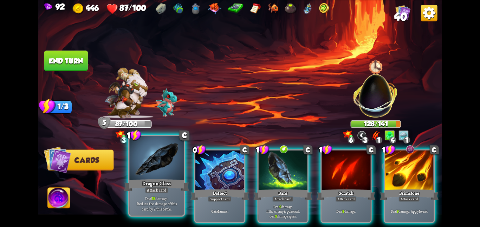
click at [173, 173] on div at bounding box center [156, 159] width 54 height 46
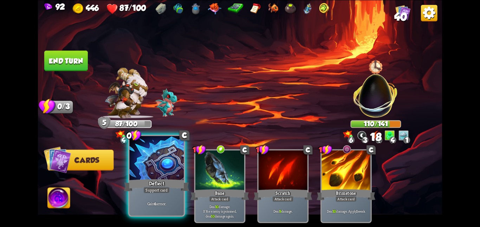
click at [156, 163] on div at bounding box center [156, 159] width 54 height 46
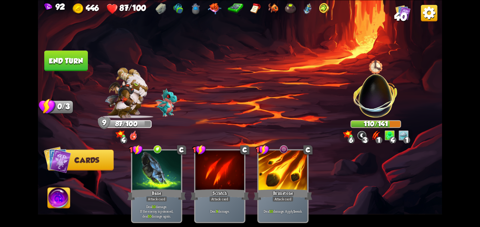
click at [70, 62] on button "End turn" at bounding box center [66, 60] width 45 height 21
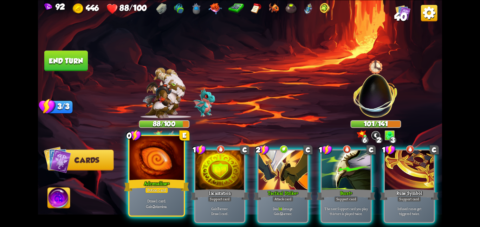
click at [157, 167] on div at bounding box center [156, 159] width 54 height 46
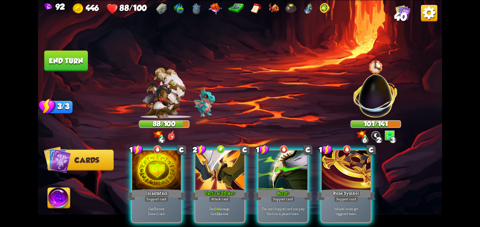
click at [157, 167] on div at bounding box center [156, 170] width 49 height 41
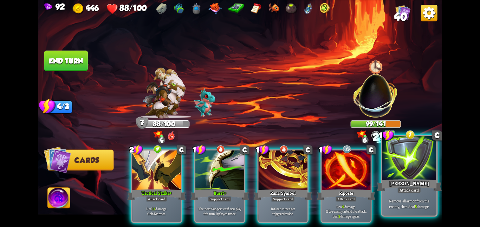
click at [413, 164] on div at bounding box center [409, 159] width 54 height 46
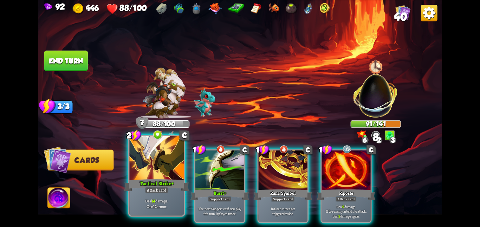
click at [147, 168] on div at bounding box center [156, 159] width 54 height 46
click at [195, 168] on div at bounding box center [219, 170] width 49 height 41
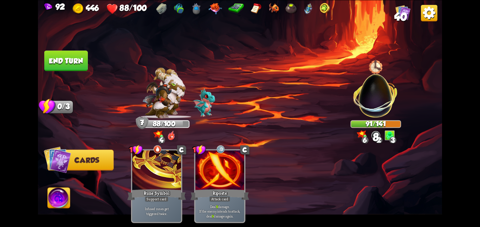
click at [147, 168] on div at bounding box center [156, 170] width 49 height 41
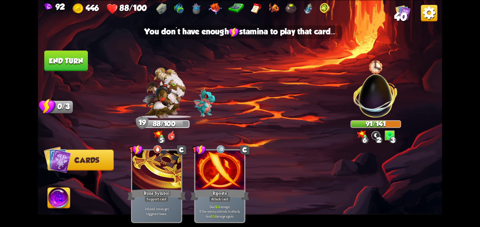
click at [72, 70] on img at bounding box center [240, 113] width 404 height 227
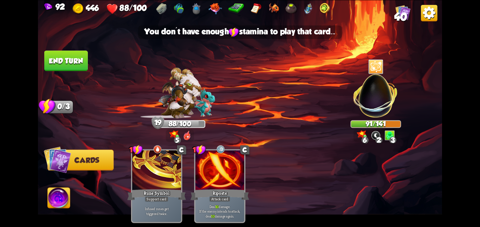
click at [67, 61] on button "End turn" at bounding box center [66, 61] width 44 height 21
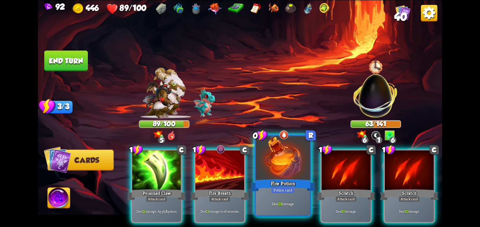
click at [278, 172] on div at bounding box center [283, 159] width 54 height 46
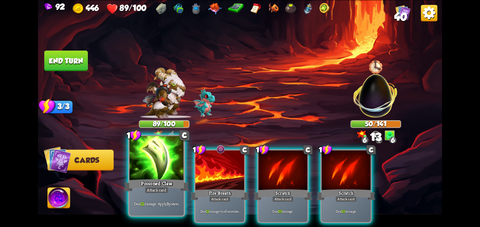
click at [163, 173] on div at bounding box center [156, 159] width 54 height 46
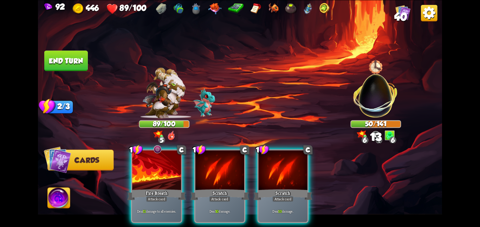
click at [163, 173] on div at bounding box center [156, 170] width 49 height 41
click at [195, 173] on div at bounding box center [219, 170] width 49 height 41
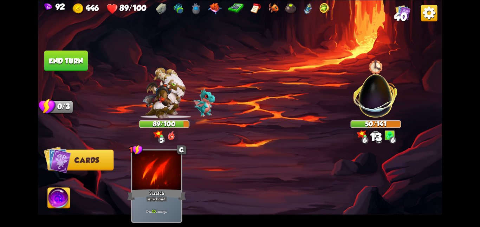
click at [163, 173] on div at bounding box center [156, 170] width 49 height 41
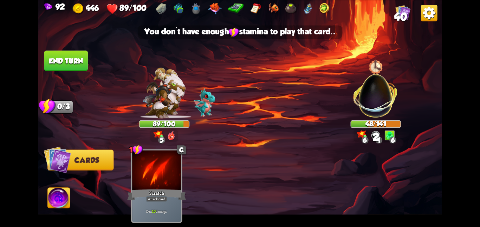
click at [63, 67] on button "End turn" at bounding box center [66, 60] width 44 height 21
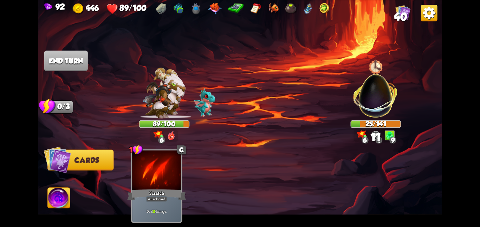
click at [63, 198] on img at bounding box center [59, 199] width 22 height 23
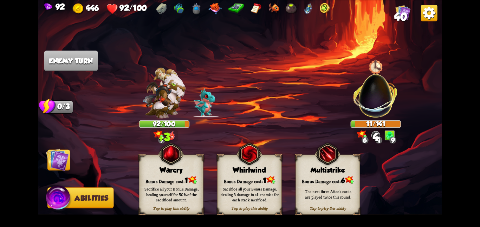
click at [236, 172] on div "Whirlwind" at bounding box center [250, 170] width 64 height 8
click at [65, 166] on img at bounding box center [57, 159] width 23 height 23
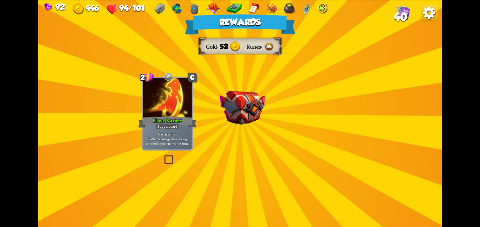
click at [232, 115] on img at bounding box center [243, 108] width 46 height 34
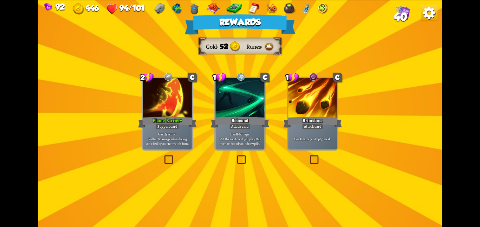
click at [179, 98] on div at bounding box center [167, 98] width 49 height 41
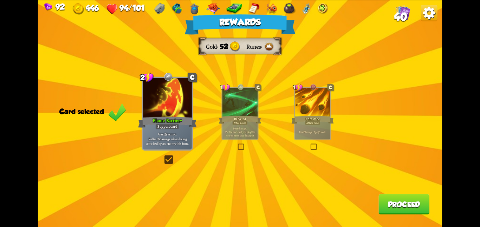
click at [420, 208] on button "Proceed" at bounding box center [404, 204] width 51 height 20
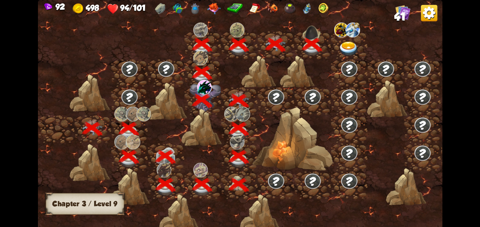
click at [353, 35] on img at bounding box center [353, 29] width 14 height 15
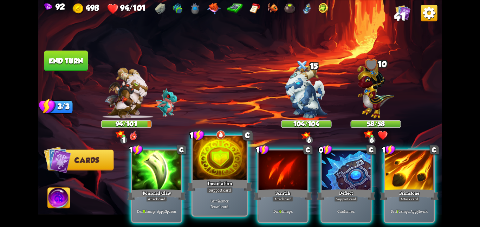
click at [211, 173] on div at bounding box center [220, 159] width 54 height 46
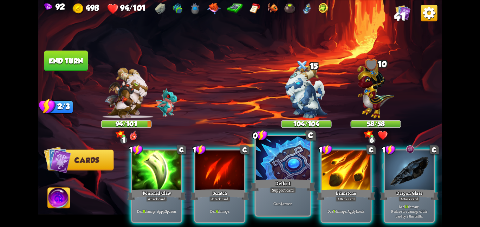
click at [281, 169] on div at bounding box center [283, 159] width 54 height 46
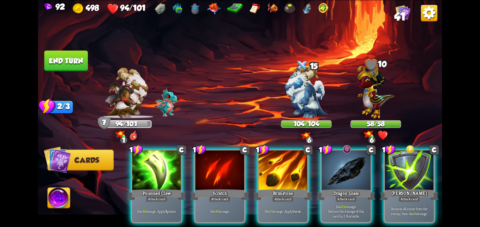
scroll to position [0, 67]
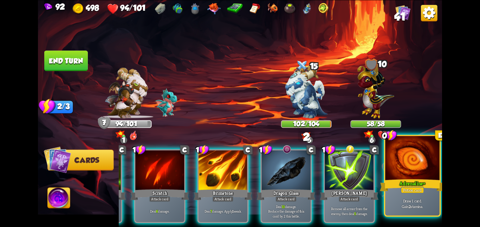
click at [392, 163] on div at bounding box center [412, 159] width 54 height 46
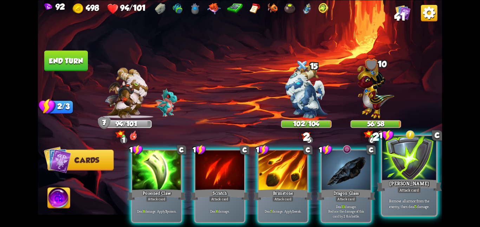
click at [383, 166] on div at bounding box center [409, 159] width 54 height 46
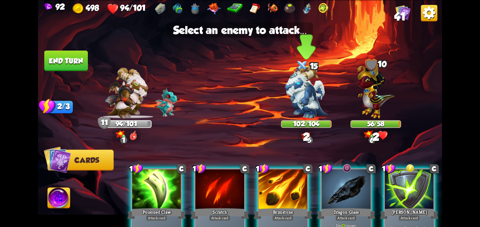
click at [314, 112] on img at bounding box center [306, 91] width 42 height 53
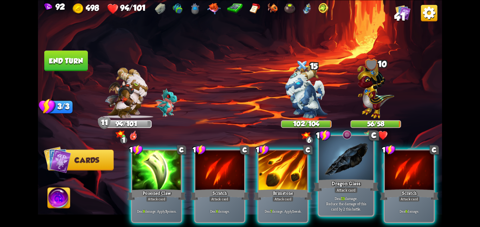
click at [361, 162] on div at bounding box center [346, 159] width 54 height 46
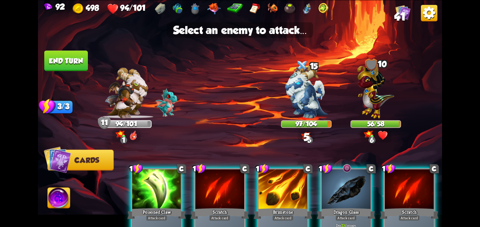
click at [344, 209] on div "Dragon Glass" at bounding box center [346, 213] width 59 height 13
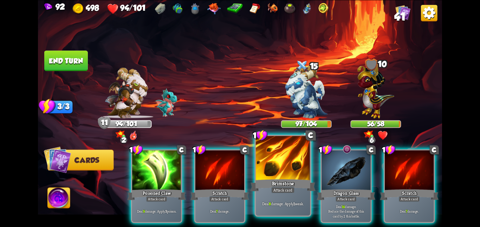
click at [266, 174] on div at bounding box center [283, 159] width 54 height 46
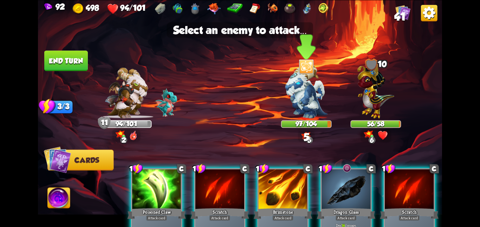
click at [301, 100] on img at bounding box center [306, 91] width 42 height 53
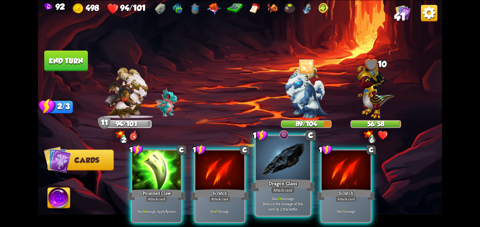
click at [289, 172] on div at bounding box center [283, 159] width 54 height 46
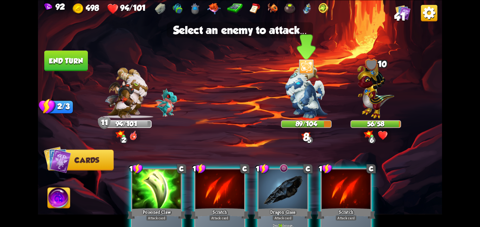
click at [303, 109] on img at bounding box center [306, 91] width 42 height 53
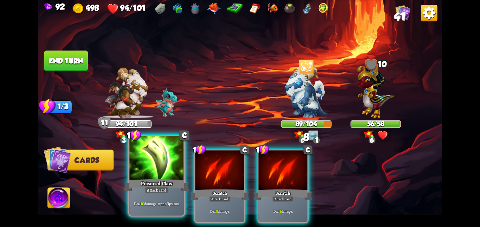
click at [163, 160] on div at bounding box center [156, 159] width 54 height 46
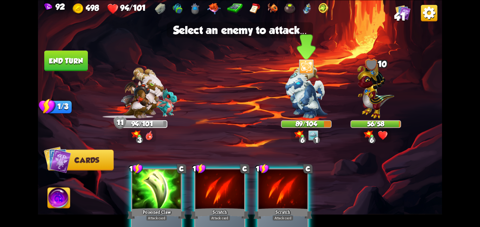
click at [298, 104] on img at bounding box center [306, 91] width 42 height 53
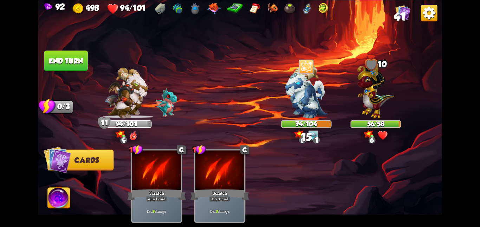
click at [77, 64] on button "End turn" at bounding box center [66, 60] width 45 height 21
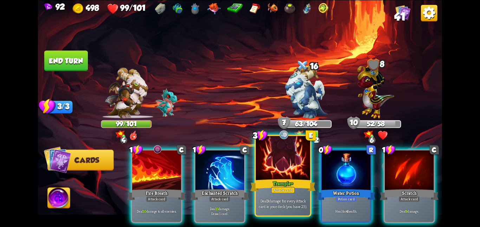
click at [285, 176] on div at bounding box center [283, 159] width 54 height 46
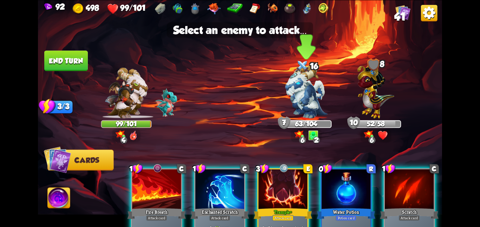
click at [299, 117] on img at bounding box center [306, 91] width 42 height 53
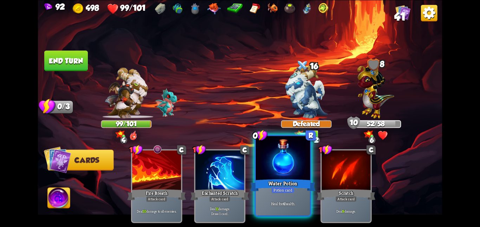
click at [283, 178] on div at bounding box center [283, 159] width 54 height 46
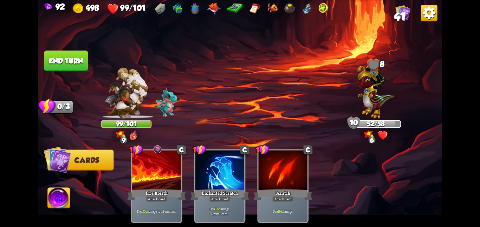
click at [65, 58] on button "End turn" at bounding box center [66, 60] width 45 height 21
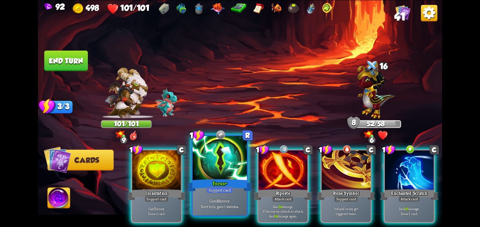
click at [226, 168] on div at bounding box center [220, 159] width 54 height 46
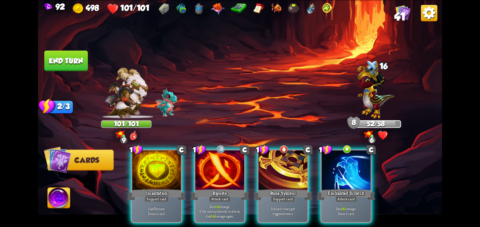
click at [226, 168] on div at bounding box center [219, 170] width 49 height 41
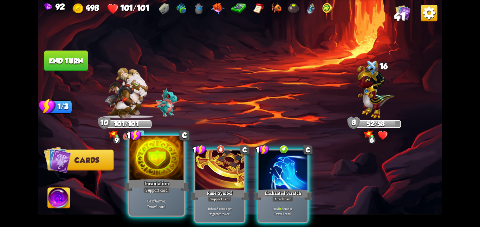
click at [159, 165] on div at bounding box center [156, 159] width 54 height 46
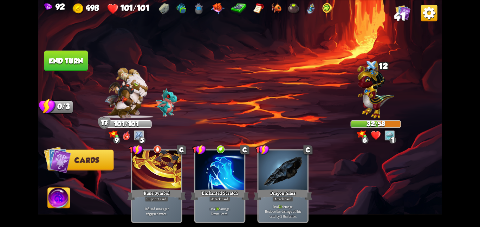
click at [76, 57] on button "End turn" at bounding box center [66, 60] width 44 height 21
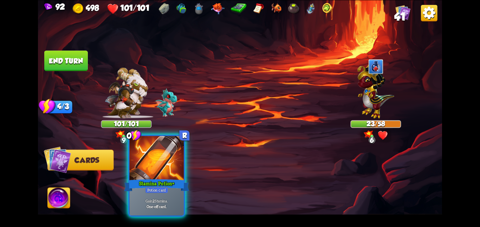
click at [155, 163] on div at bounding box center [156, 159] width 54 height 46
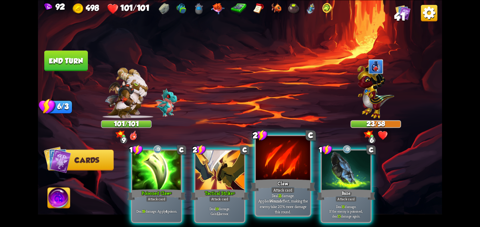
click at [299, 166] on div at bounding box center [283, 159] width 54 height 46
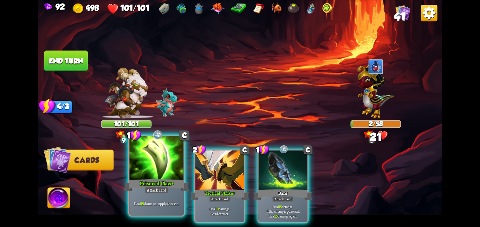
click at [167, 157] on div at bounding box center [156, 159] width 54 height 46
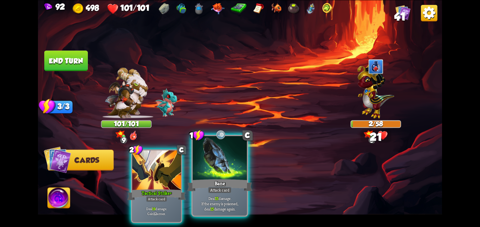
click at [221, 155] on div at bounding box center [220, 159] width 54 height 46
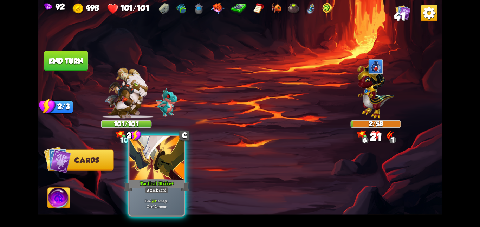
click at [154, 158] on div at bounding box center [156, 159] width 54 height 46
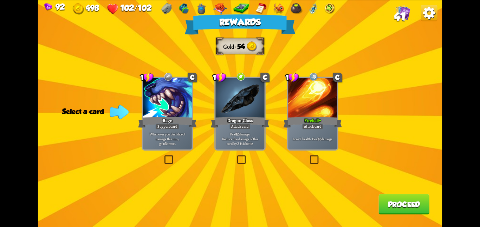
click at [306, 161] on div "Rewards Gold 54 Select a card 1 C Rage Support card Whenever you deal direct da…" at bounding box center [240, 113] width 404 height 227
click at [309, 156] on label at bounding box center [309, 156] width 0 height 0
click at [0, 0] on input "checkbox" at bounding box center [0, 0] width 0 height 0
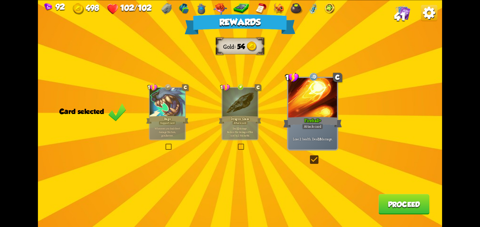
click at [408, 207] on button "Proceed" at bounding box center [404, 204] width 51 height 20
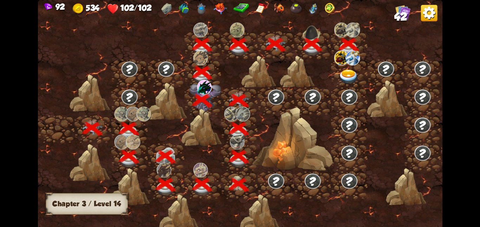
scroll to position [0, 107]
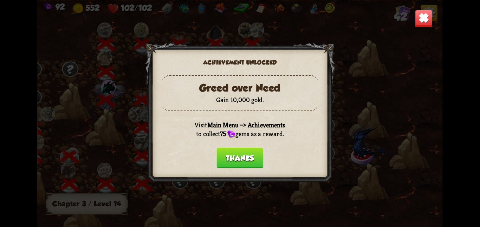
click at [228, 154] on button "Thanks" at bounding box center [240, 158] width 47 height 20
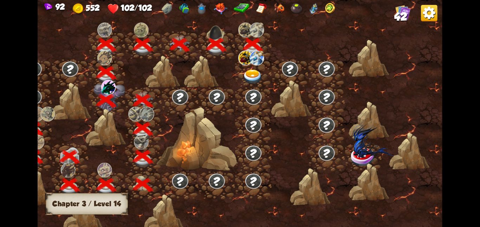
click at [256, 66] on div at bounding box center [253, 73] width 37 height 28
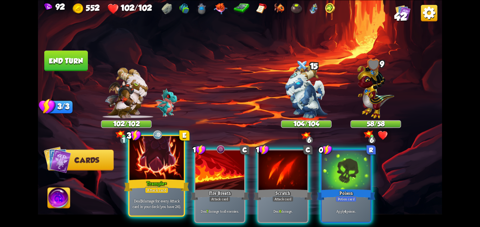
click at [167, 179] on div "Trample+" at bounding box center [156, 185] width 65 height 14
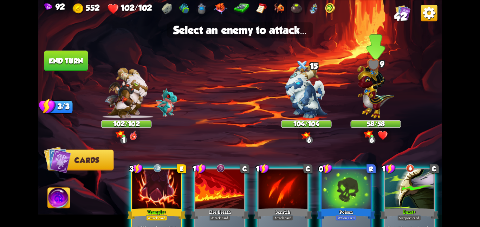
click at [369, 113] on img at bounding box center [375, 90] width 37 height 58
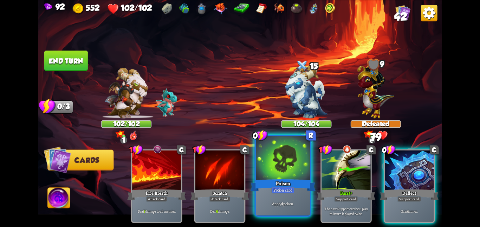
click at [294, 156] on div at bounding box center [283, 159] width 54 height 46
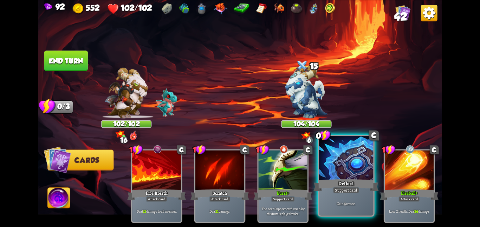
click at [348, 164] on div at bounding box center [346, 159] width 54 height 46
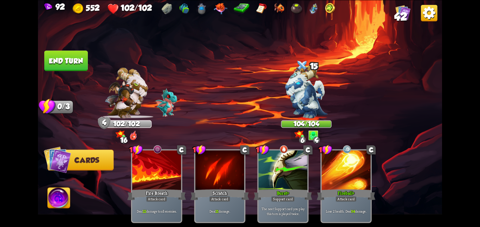
click at [67, 64] on button "End turn" at bounding box center [66, 61] width 44 height 20
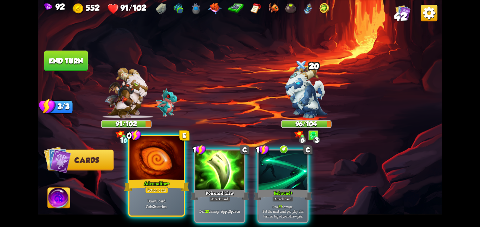
click at [161, 185] on div "Adrenaline+" at bounding box center [156, 185] width 65 height 14
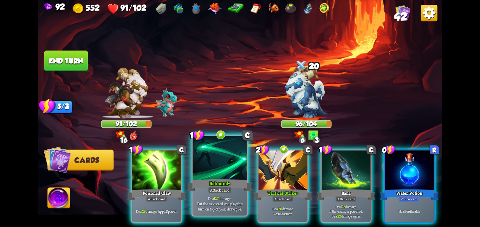
click at [227, 169] on div at bounding box center [220, 159] width 54 height 46
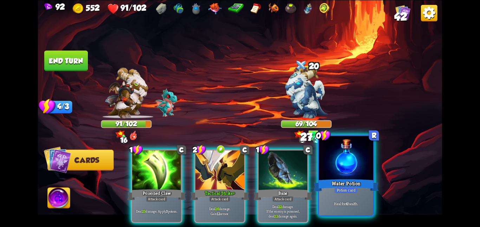
click at [341, 159] on div at bounding box center [346, 159] width 54 height 46
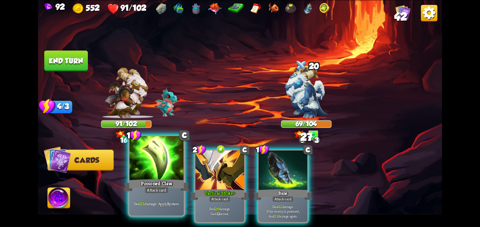
click at [165, 161] on div at bounding box center [156, 159] width 54 height 46
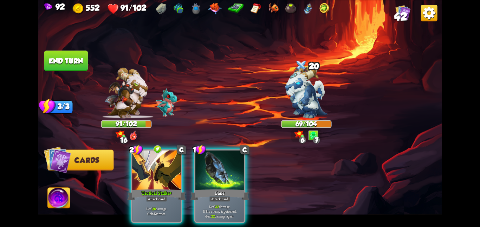
click at [165, 161] on div at bounding box center [156, 170] width 49 height 41
click at [195, 161] on div at bounding box center [219, 170] width 49 height 41
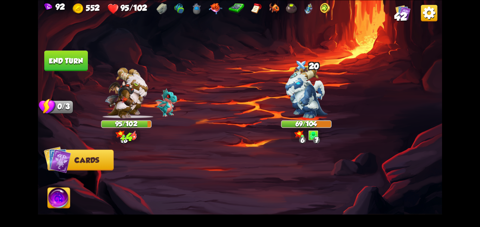
click at [165, 161] on div at bounding box center [280, 176] width 323 height 101
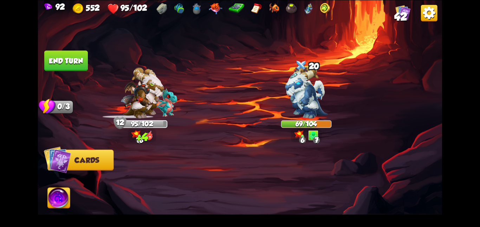
click at [68, 61] on button "End turn" at bounding box center [66, 61] width 44 height 21
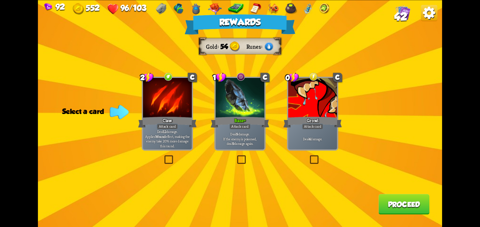
click at [236, 109] on div at bounding box center [239, 98] width 49 height 41
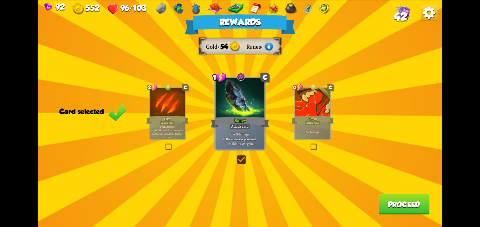
click at [409, 197] on button "Proceed" at bounding box center [404, 204] width 51 height 20
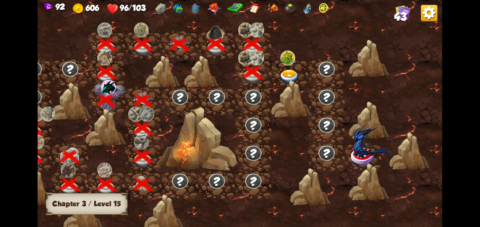
click at [295, 62] on div at bounding box center [290, 73] width 37 height 28
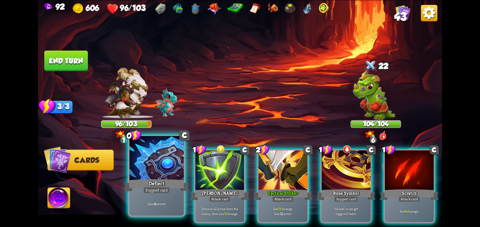
click at [174, 188] on div "Deflect" at bounding box center [156, 185] width 65 height 14
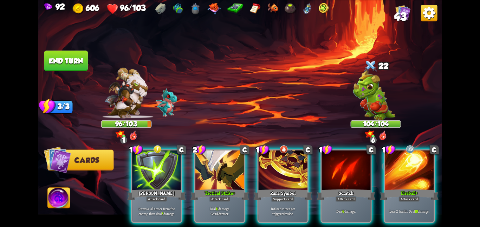
click at [167, 196] on div "Attack card" at bounding box center [156, 199] width 21 height 6
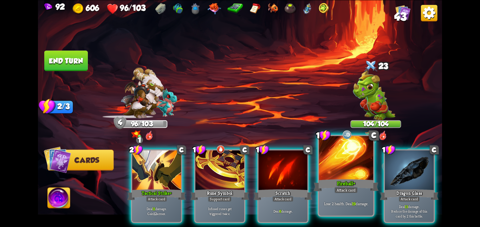
click at [341, 195] on div "Lose 2 health. Deal 19 damage." at bounding box center [346, 204] width 54 height 24
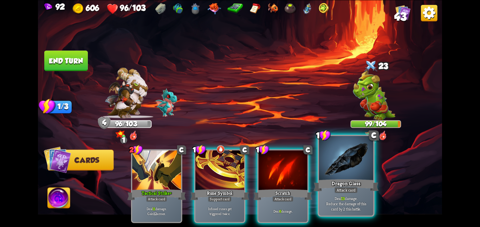
click at [336, 194] on div "Deal 13 damage. Reduce the damage of this card by 2 this battle." at bounding box center [346, 204] width 54 height 24
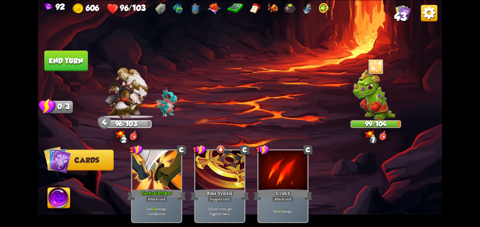
click at [56, 56] on button "End turn" at bounding box center [66, 61] width 44 height 21
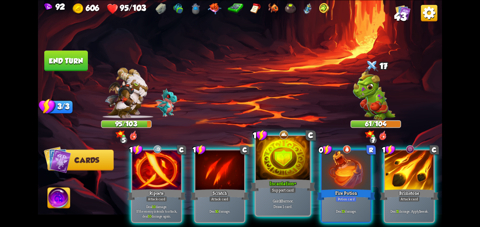
click at [275, 166] on div at bounding box center [283, 159] width 54 height 46
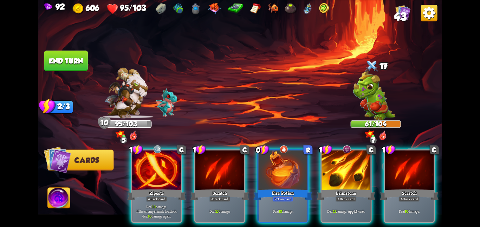
click at [275, 166] on div at bounding box center [283, 170] width 49 height 41
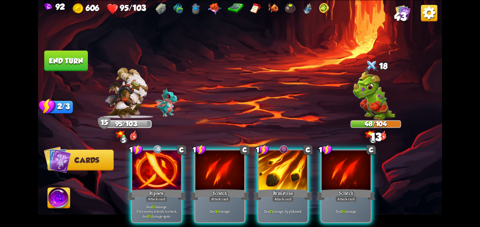
click at [123, 171] on div "1 C Riposte Attack card Deal 10 damage. If the enemy intends to attack, deal 10…" at bounding box center [280, 176] width 323 height 101
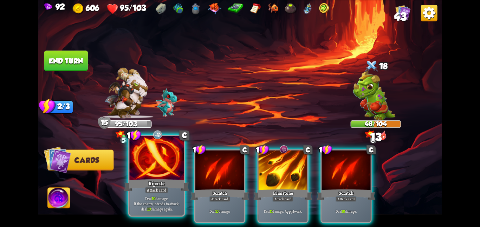
click at [155, 166] on div at bounding box center [156, 159] width 54 height 46
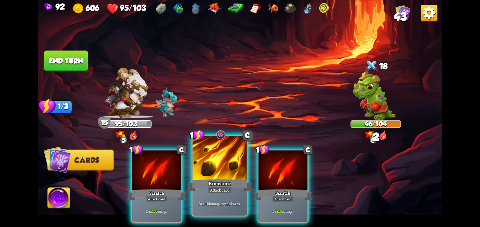
click at [199, 162] on div at bounding box center [220, 159] width 54 height 46
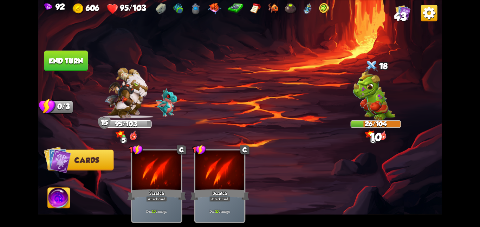
click at [56, 203] on img at bounding box center [59, 199] width 22 height 23
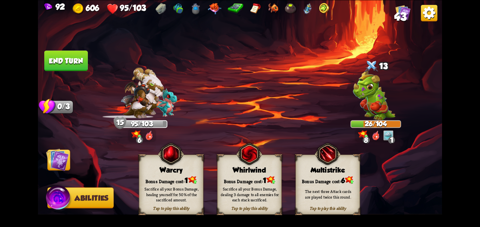
click at [258, 167] on img at bounding box center [249, 154] width 26 height 26
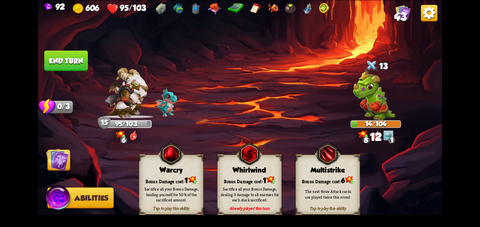
click at [53, 158] on img at bounding box center [57, 159] width 23 height 23
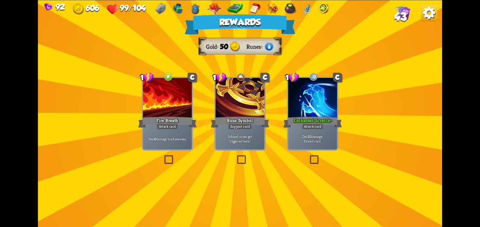
click at [135, 93] on div "Rewards Gold 50 Runes Select a card 1 C Fire Breath Attack card Deal 6 damage t…" at bounding box center [240, 113] width 404 height 227
click at [147, 97] on div at bounding box center [167, 98] width 49 height 41
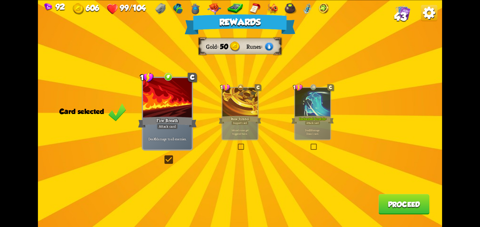
click at [381, 204] on button "Proceed" at bounding box center [404, 204] width 51 height 20
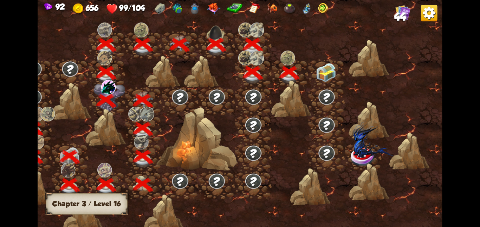
click at [319, 69] on img at bounding box center [326, 72] width 20 height 19
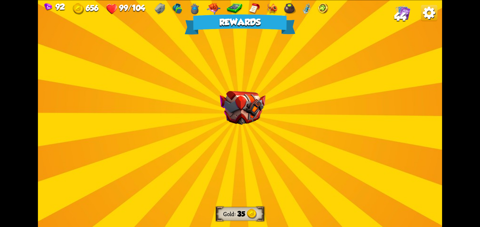
click at [257, 95] on img at bounding box center [243, 108] width 46 height 34
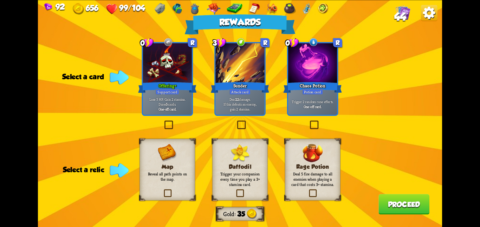
click at [223, 151] on div "Daffodil Trigger your companion every time you play a 3+ stamina card." at bounding box center [240, 170] width 56 height 62
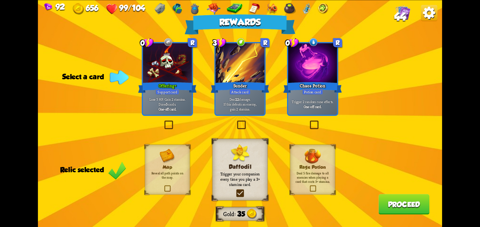
click at [239, 70] on div at bounding box center [239, 63] width 49 height 41
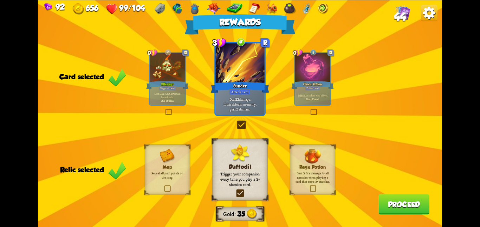
click at [300, 63] on div at bounding box center [312, 68] width 35 height 30
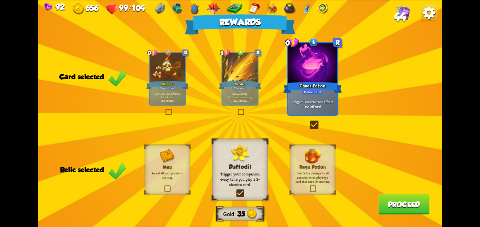
click at [389, 196] on button "Proceed" at bounding box center [404, 204] width 51 height 20
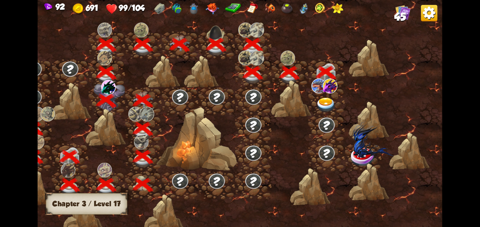
click at [316, 103] on img at bounding box center [326, 104] width 20 height 15
